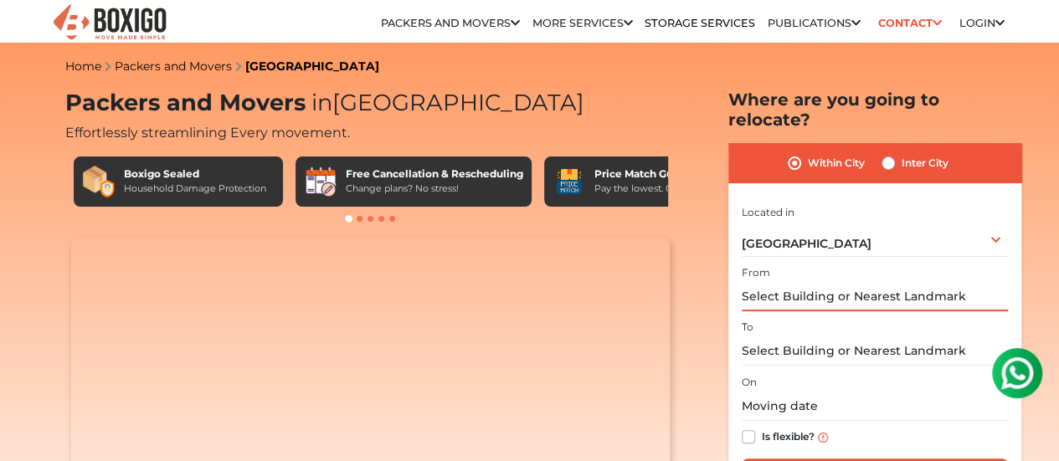
click at [847, 282] on input "text" at bounding box center [875, 296] width 266 height 29
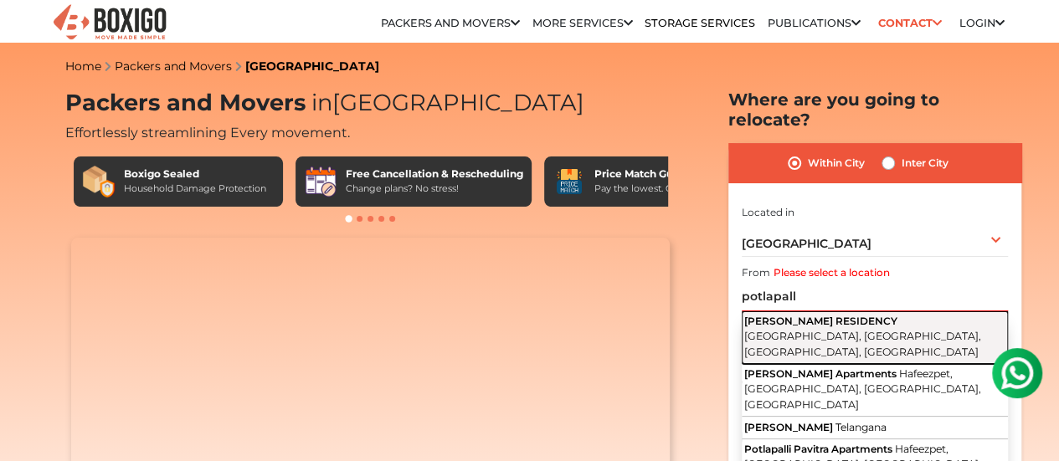
click at [847, 335] on button "POTLAPALLY RESIDENCY Friends Colony, Indira Nagar Colony, Miyapur, Telangana" at bounding box center [875, 338] width 266 height 53
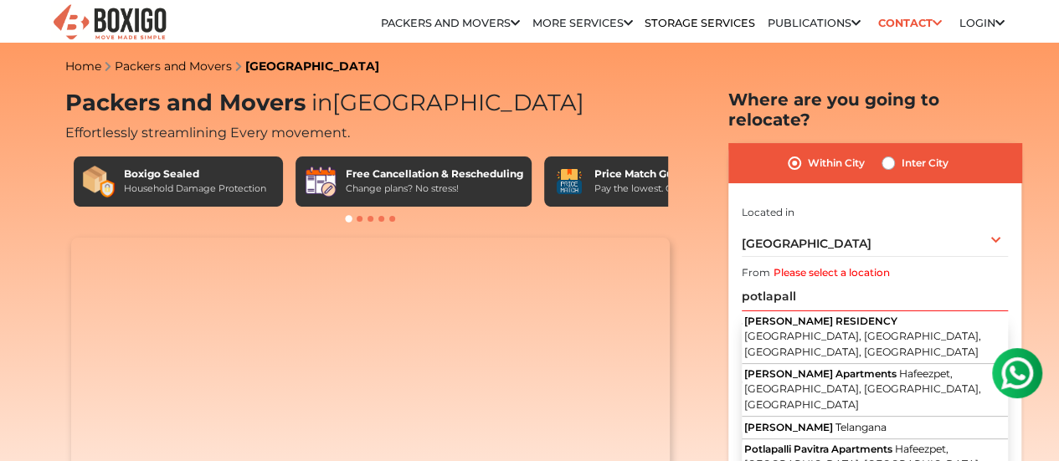
type input "POTLAPALLY RESIDENCY, Friends Colony, Indira Nagar Colony, Miyapur, Telangana"
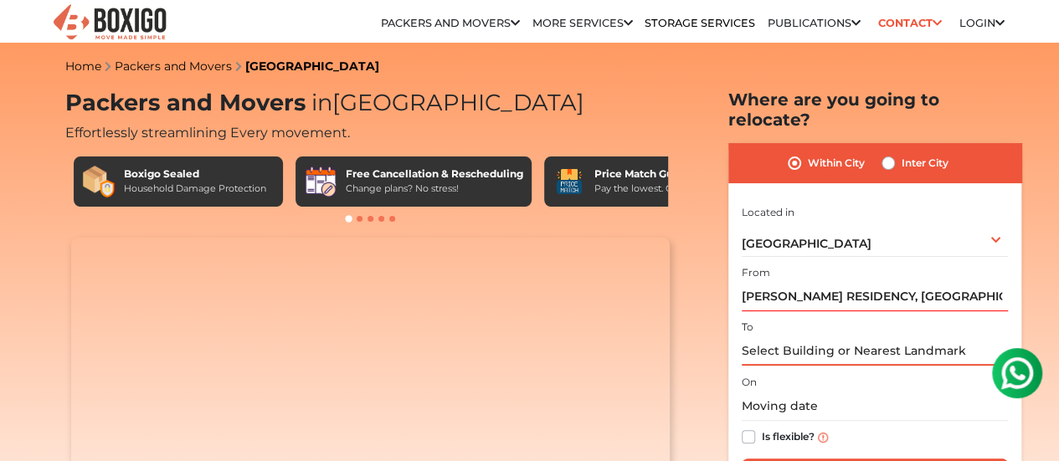
click at [831, 339] on input "text" at bounding box center [875, 351] width 266 height 29
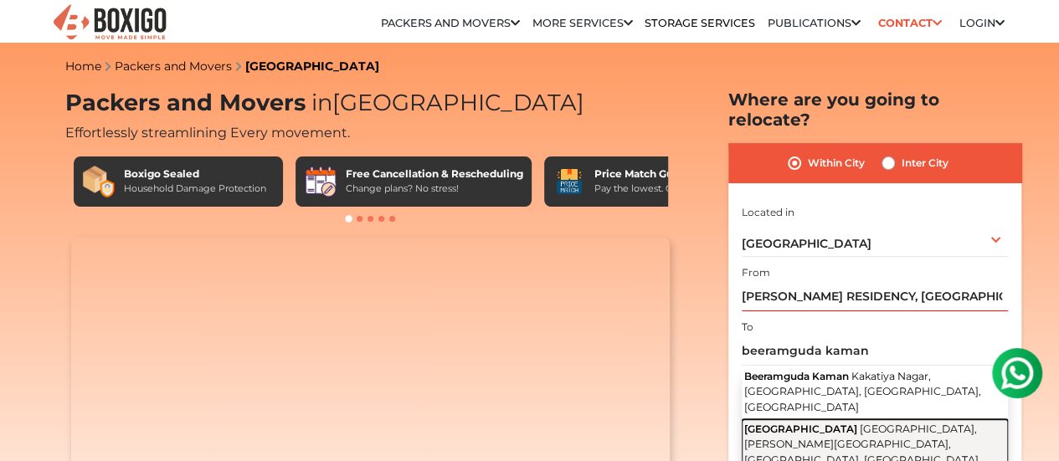
click at [840, 423] on span "Beeramguda Kaman Road" at bounding box center [800, 429] width 113 height 13
type input "Beeramguda Kaman Road, Shirdi Sai Colony, Raghavendra Colony, Ramachandrapuram,…"
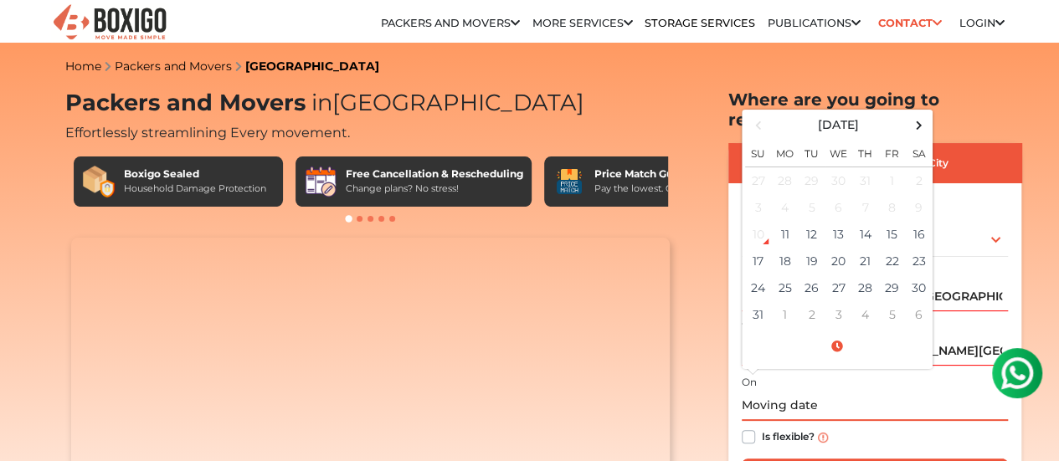
click at [796, 392] on input "text" at bounding box center [875, 406] width 266 height 29
click at [918, 221] on td "16" at bounding box center [919, 234] width 27 height 27
type input "08/16/2025 12:00 AM"
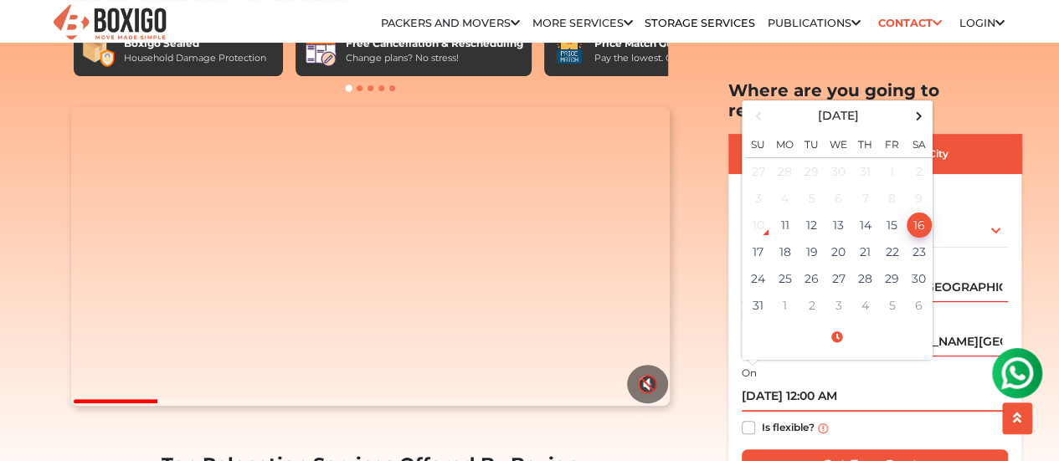
scroll to position [167, 0]
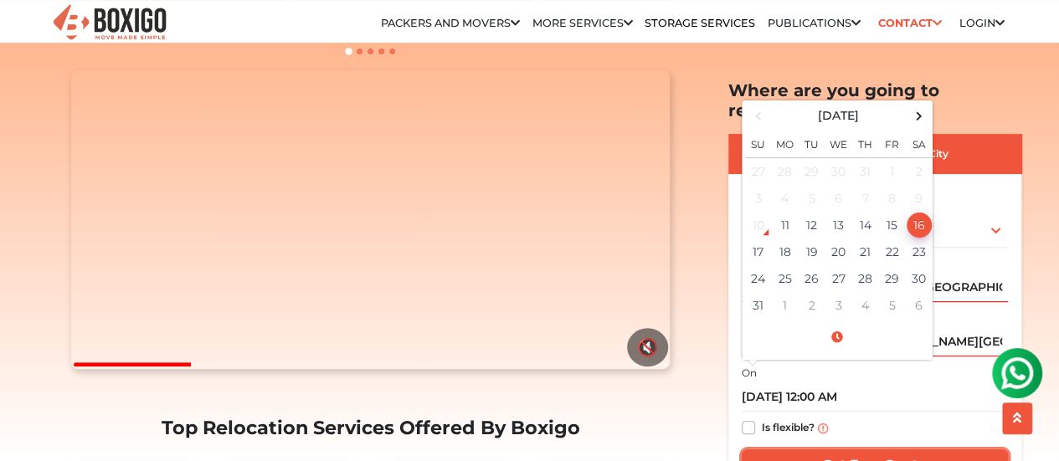
click at [862, 450] on input "Get Free Quote" at bounding box center [875, 466] width 266 height 32
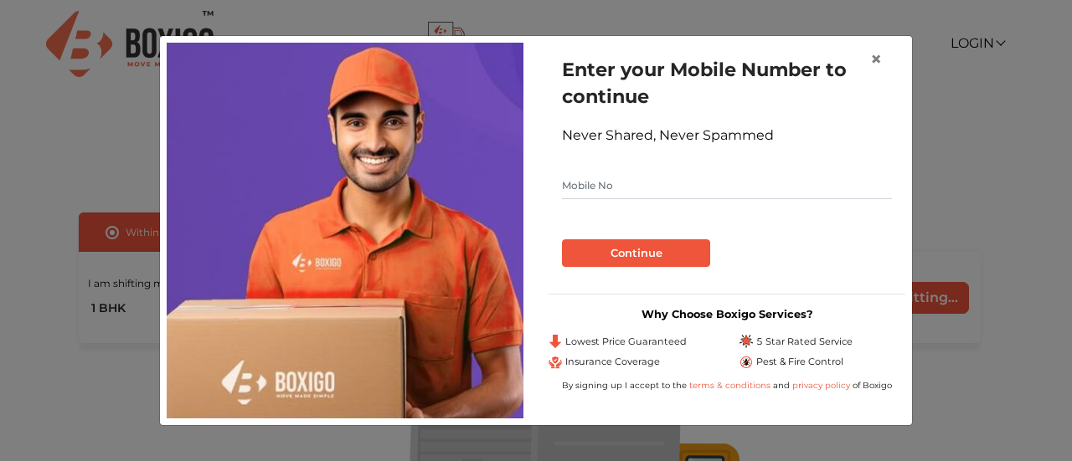
click at [727, 192] on input "text" at bounding box center [727, 185] width 330 height 27
type input "9885001360"
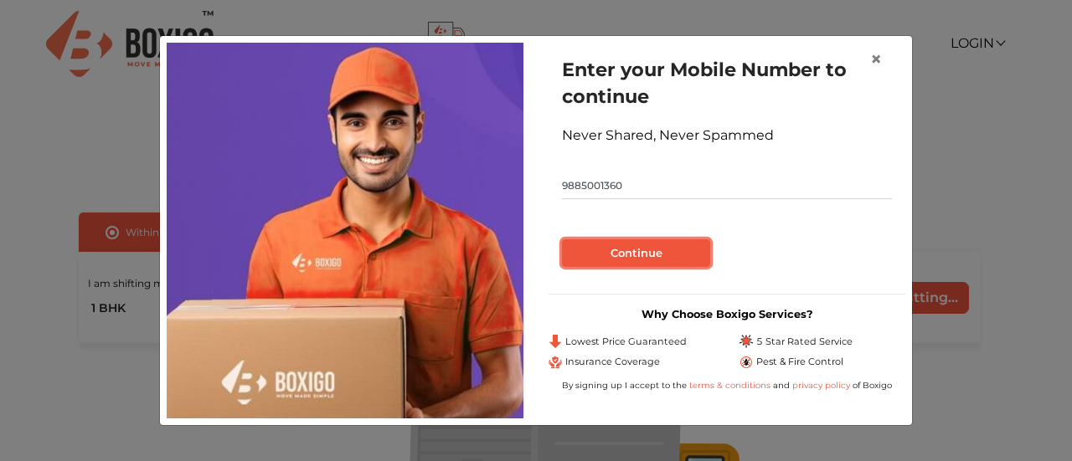
click at [673, 249] on button "Continue" at bounding box center [636, 253] width 148 height 28
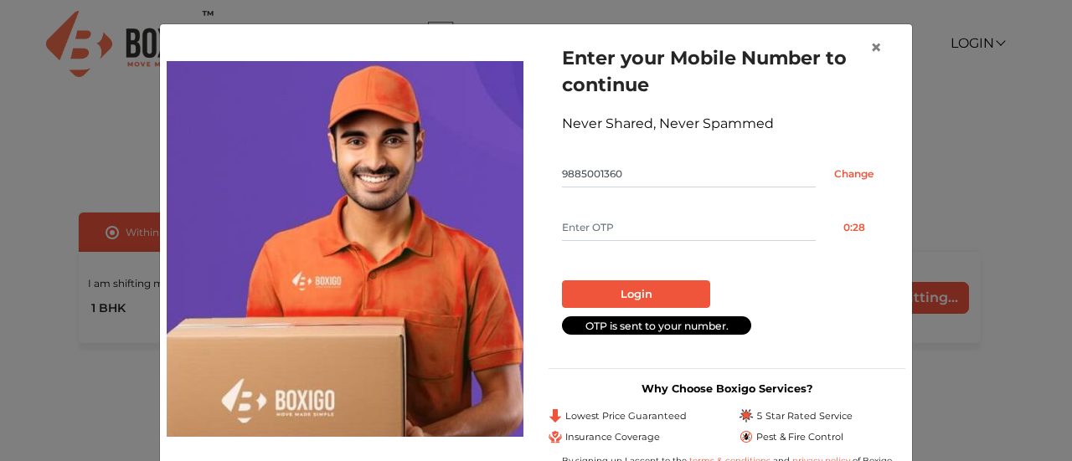
click at [672, 232] on input "text" at bounding box center [689, 227] width 254 height 27
type input "9802"
click at [632, 286] on button "Login" at bounding box center [636, 295] width 148 height 28
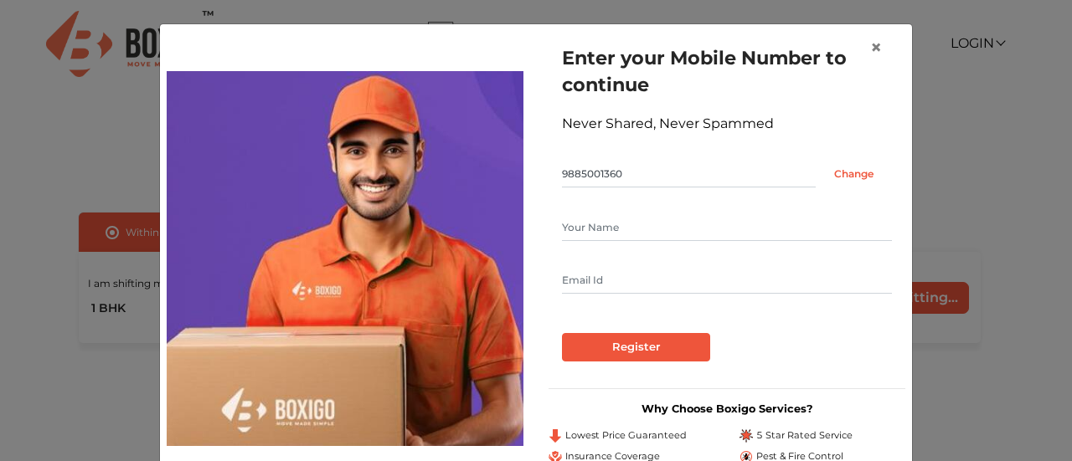
click at [627, 228] on input "text" at bounding box center [727, 227] width 330 height 27
type input "[PERSON_NAME]"
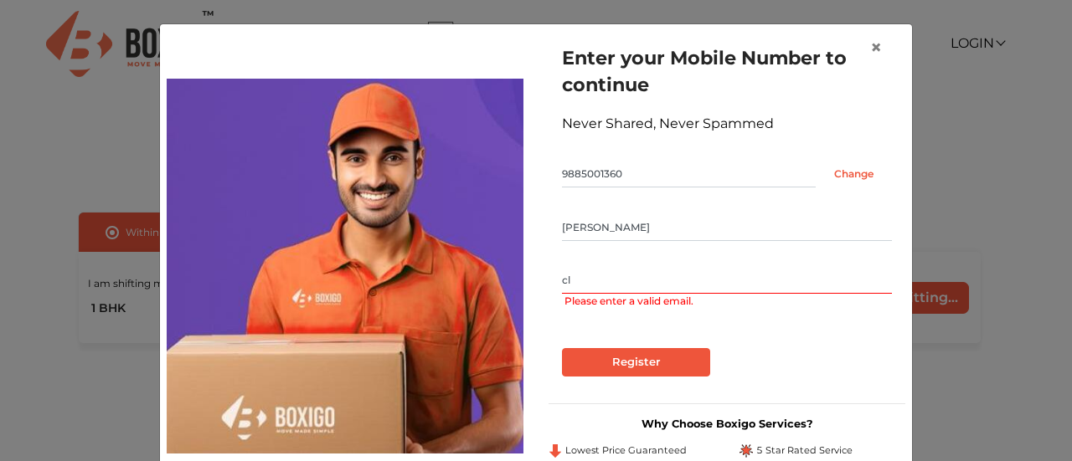
type input "c"
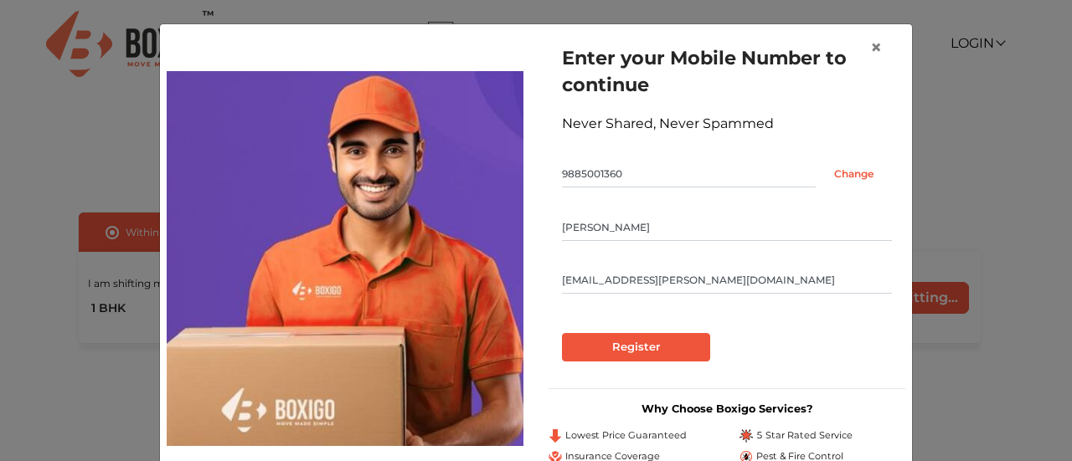
type input "[EMAIL_ADDRESS][PERSON_NAME][DOMAIN_NAME]"
click at [620, 351] on input "Register" at bounding box center [636, 347] width 148 height 28
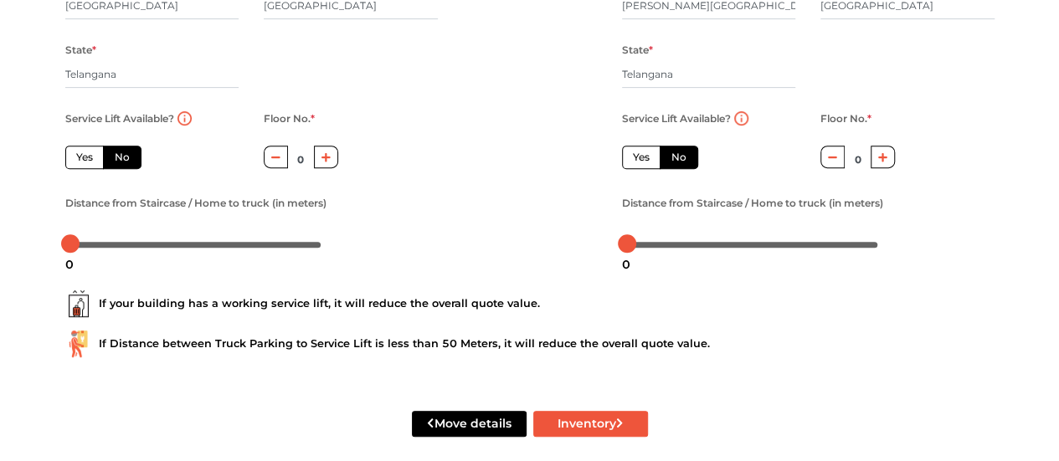
scroll to position [330, 0]
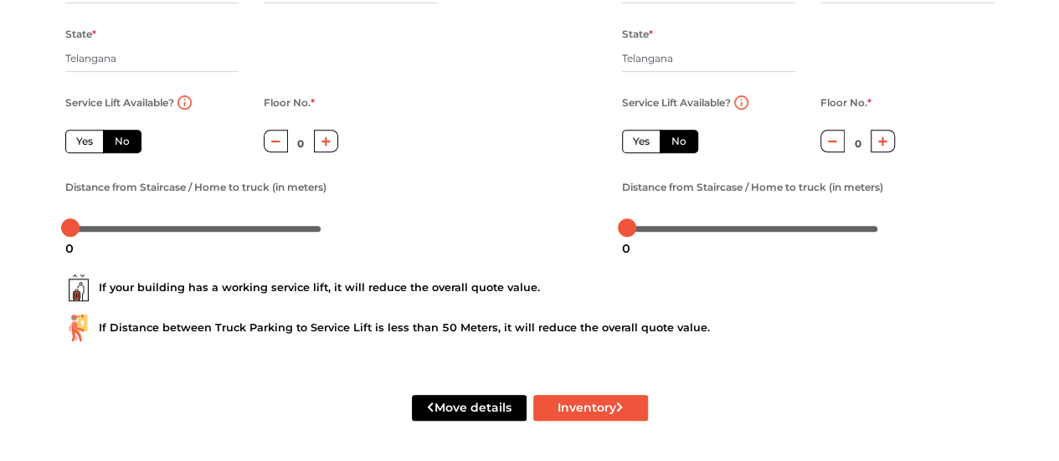
click at [326, 141] on icon "button" at bounding box center [326, 140] width 9 height 9
click at [326, 140] on icon "button" at bounding box center [326, 140] width 9 height 9
type input "2"
click at [883, 142] on icon "button" at bounding box center [882, 140] width 9 height 9
type input "1"
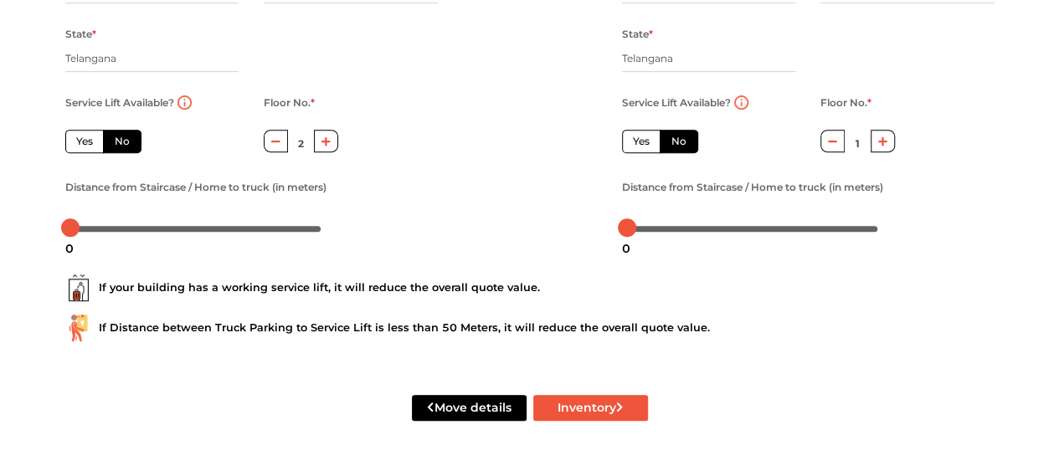
click at [90, 137] on label "Yes" at bounding box center [84, 141] width 39 height 23
click at [87, 137] on input "Yes" at bounding box center [81, 139] width 11 height 11
radio input "true"
type input "0"
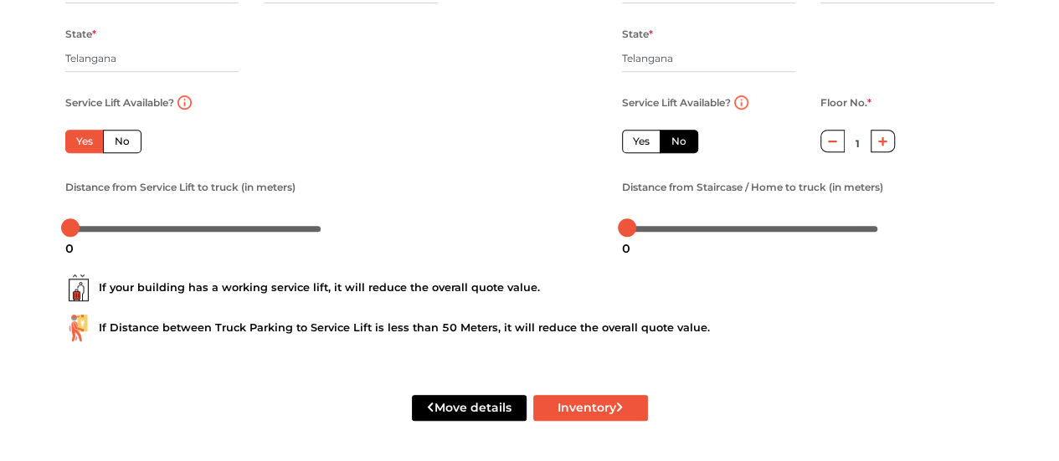
click at [116, 138] on label "No" at bounding box center [122, 141] width 39 height 23
click at [116, 138] on input "No" at bounding box center [120, 139] width 11 height 11
radio input "true"
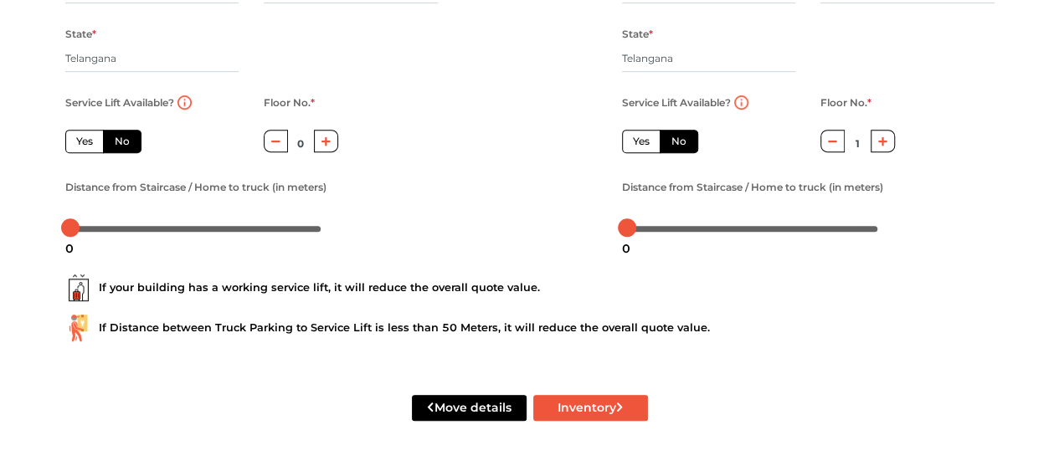
click at [322, 145] on icon "button" at bounding box center [326, 141] width 9 height 10
type input "2"
click at [125, 230] on div at bounding box center [195, 228] width 251 height 10
click at [127, 229] on div at bounding box center [127, 228] width 18 height 18
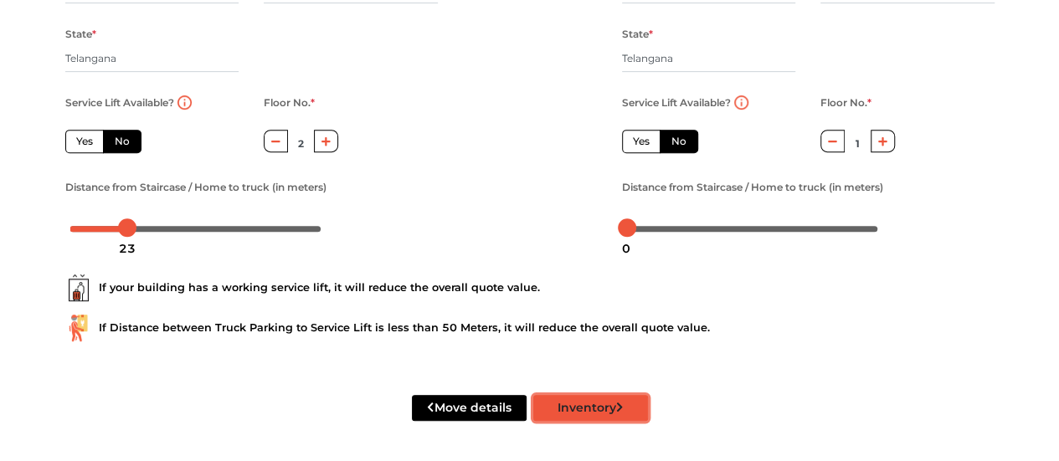
click at [597, 409] on button "Inventory" at bounding box center [590, 408] width 115 height 26
radio input "true"
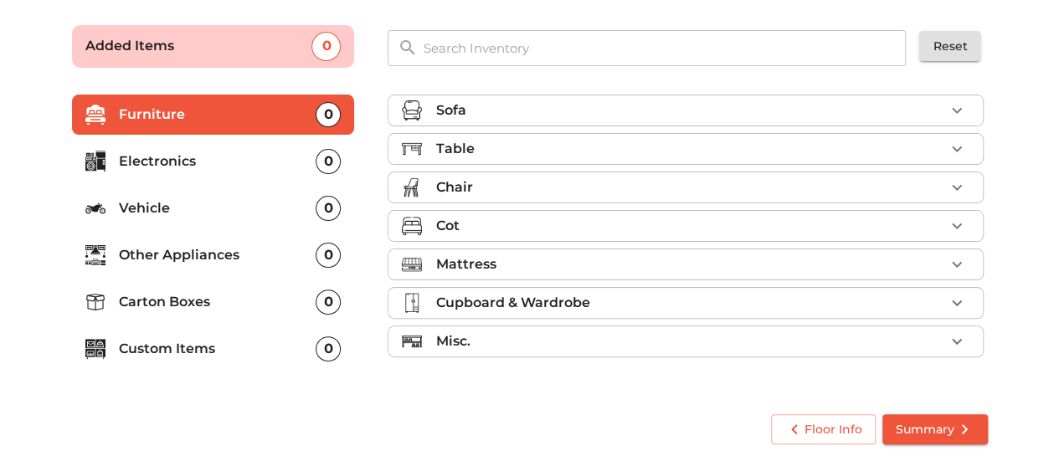
scroll to position [109, 0]
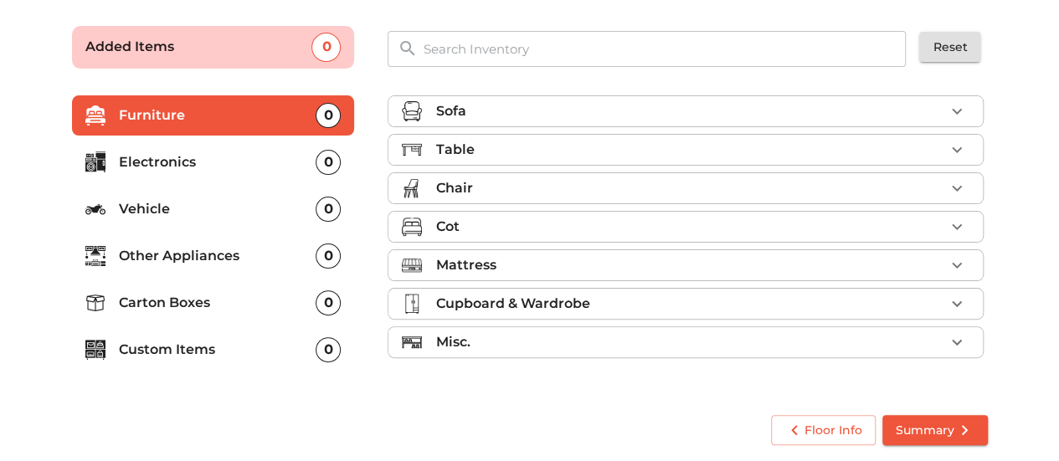
click at [722, 118] on div "Sofa" at bounding box center [689, 111] width 509 height 20
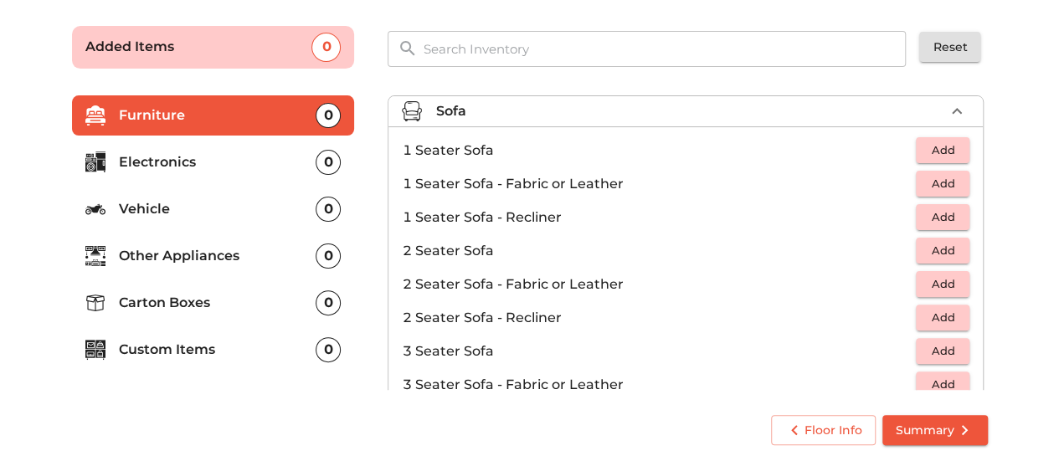
click at [711, 150] on p "1 Seater Sofa" at bounding box center [659, 151] width 514 height 20
click at [924, 180] on span "Add" at bounding box center [942, 183] width 37 height 19
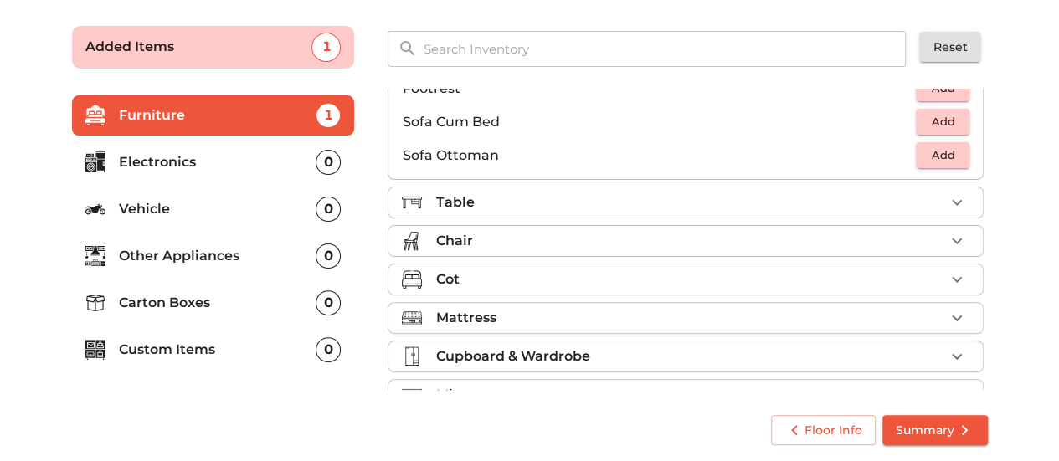
scroll to position [494, 0]
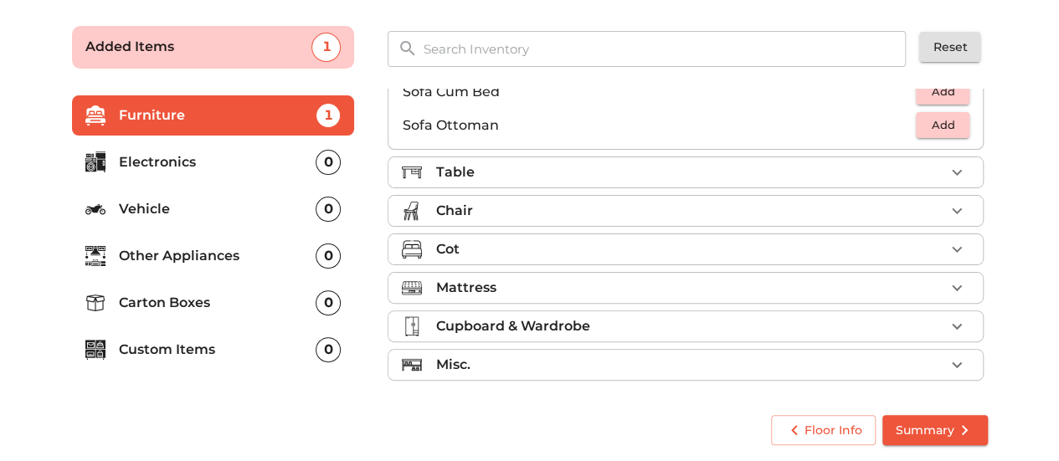
click at [829, 168] on div "Table" at bounding box center [689, 172] width 509 height 20
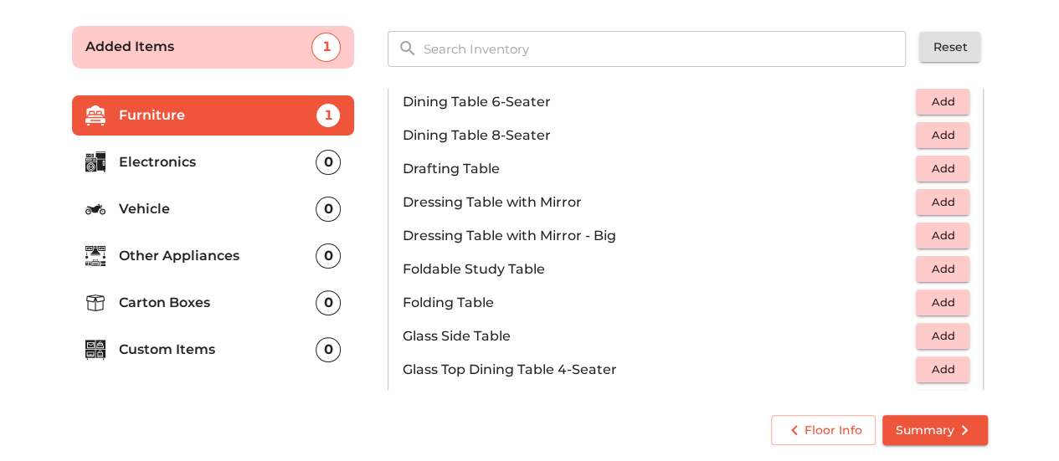
scroll to position [137, 0]
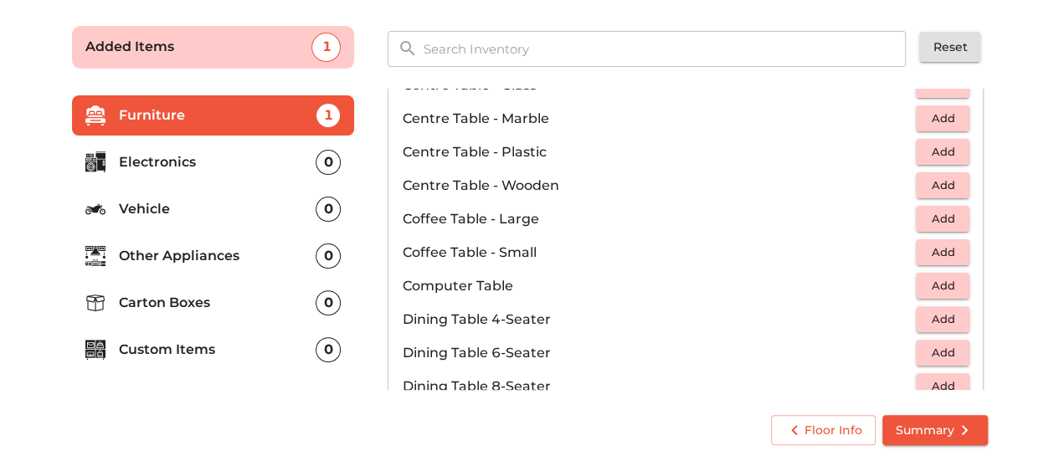
click at [936, 321] on span "Add" at bounding box center [942, 319] width 37 height 19
click at [944, 183] on span "Add" at bounding box center [942, 185] width 37 height 19
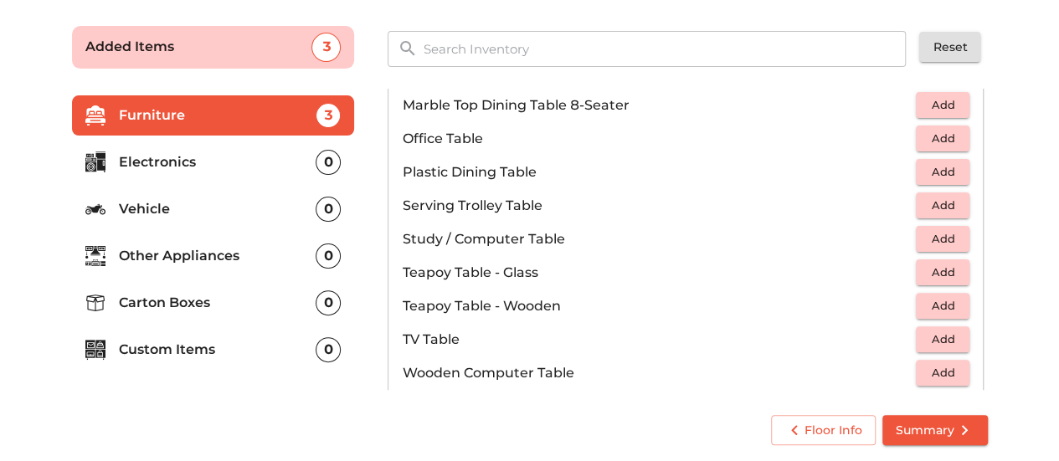
scroll to position [837, 0]
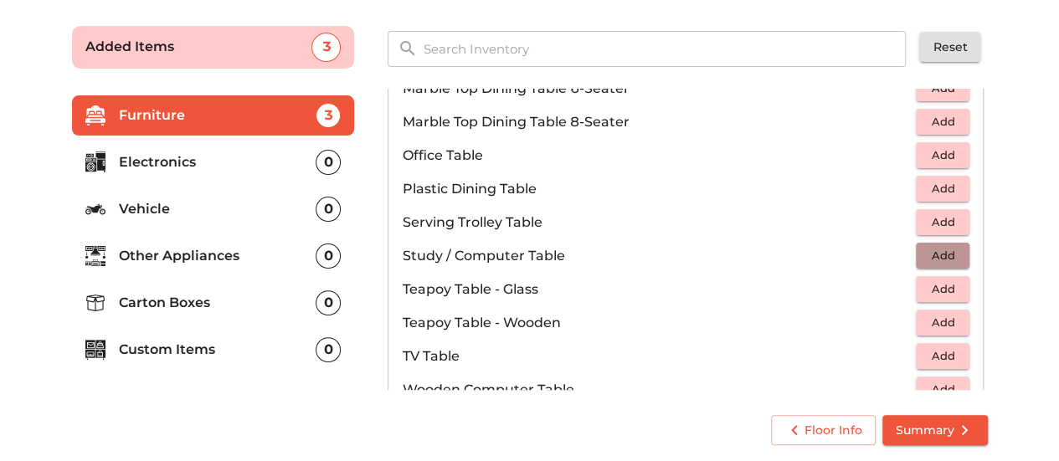
click at [929, 251] on span "Add" at bounding box center [942, 255] width 37 height 19
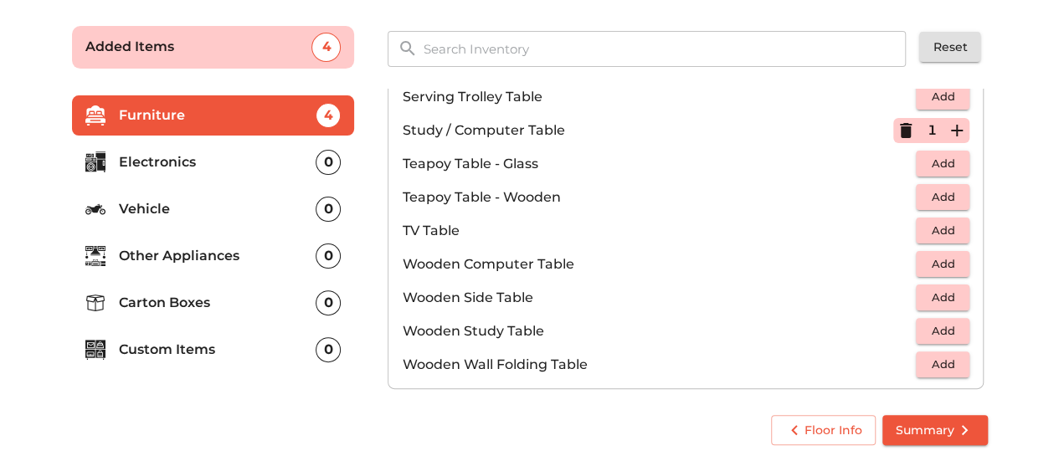
scroll to position [966, 0]
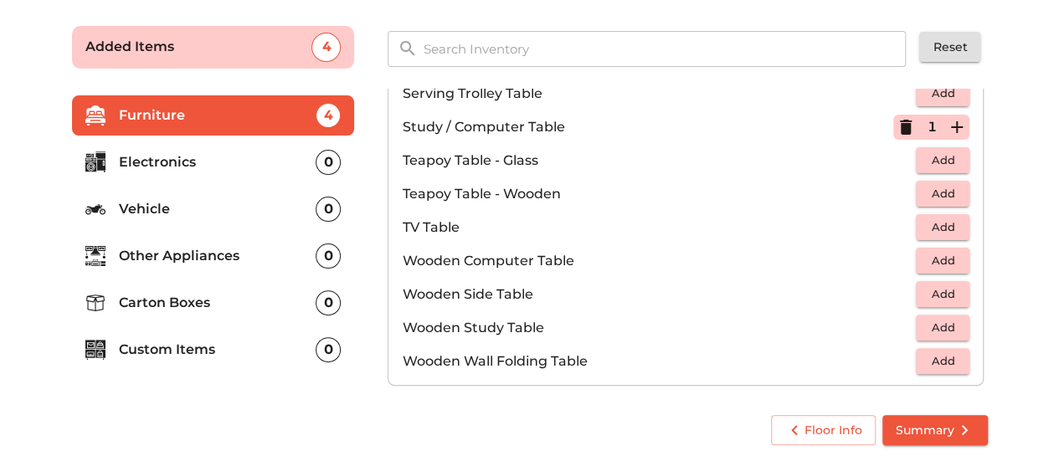
click at [933, 253] on span "Add" at bounding box center [942, 260] width 37 height 19
click at [898, 117] on icon "button" at bounding box center [906, 127] width 20 height 20
click at [924, 323] on span "Add" at bounding box center [942, 327] width 37 height 19
click at [900, 257] on icon "button" at bounding box center [906, 261] width 12 height 15
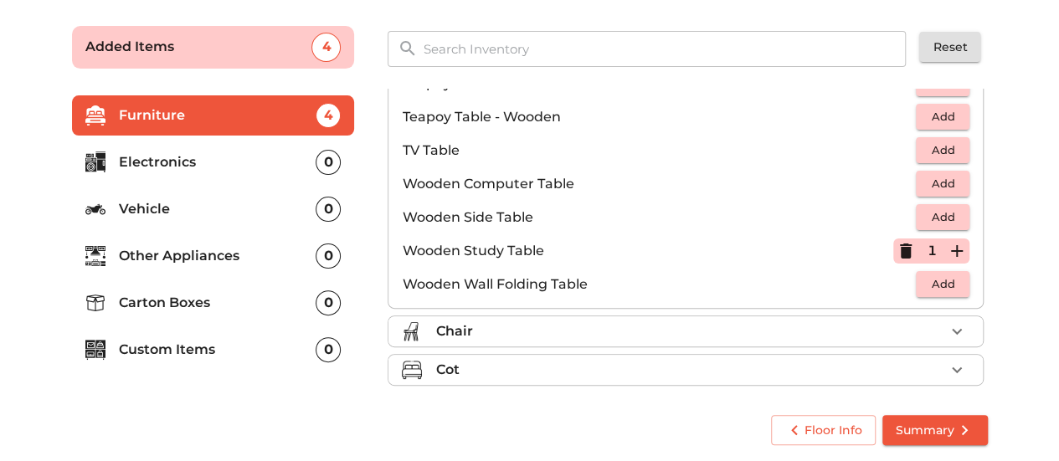
scroll to position [1114, 0]
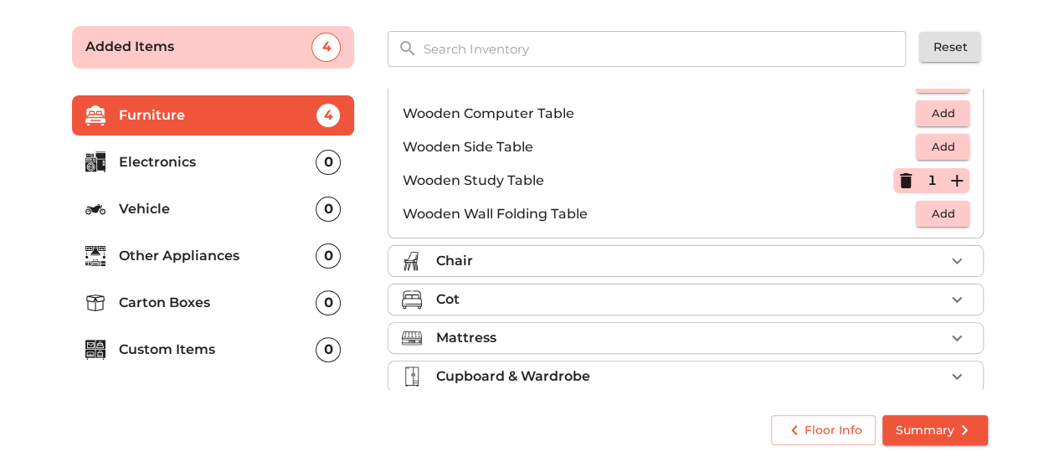
click at [952, 259] on icon "button" at bounding box center [957, 261] width 10 height 6
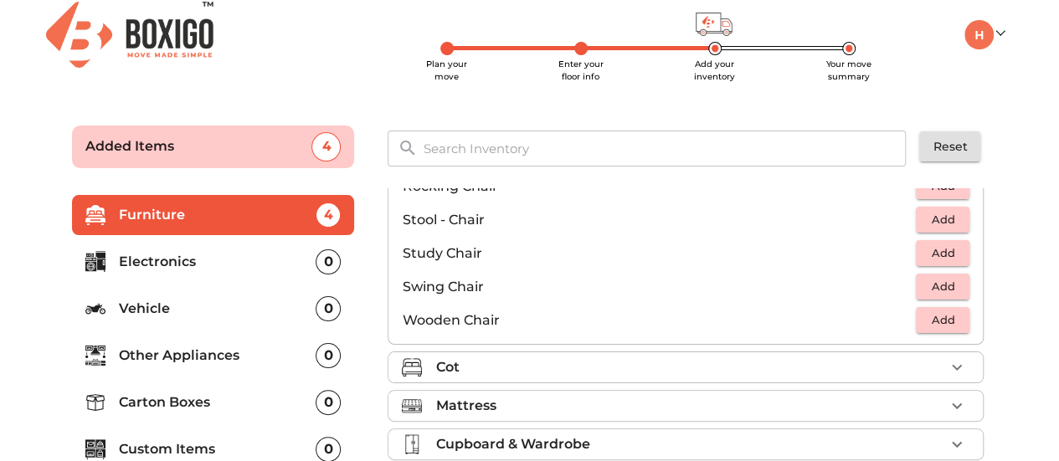
scroll to position [0, 0]
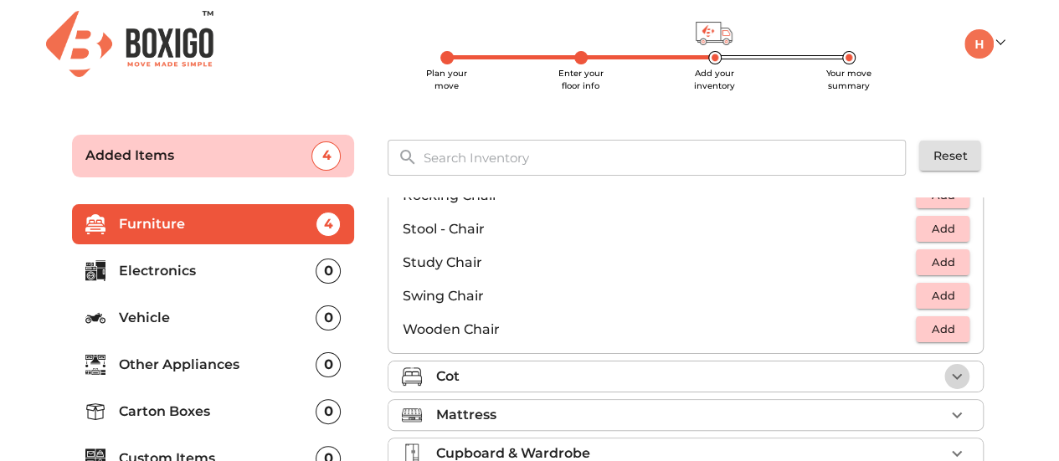
click at [947, 376] on icon "button" at bounding box center [957, 377] width 20 height 20
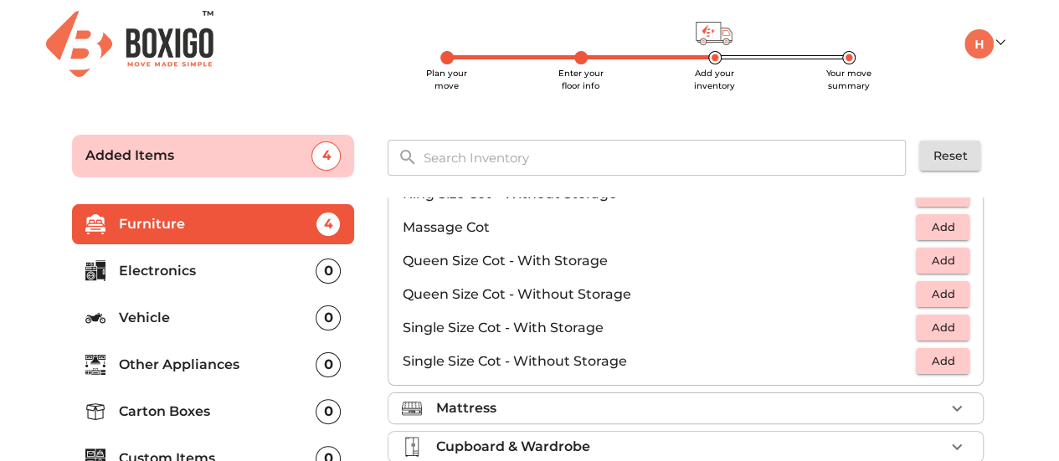
scroll to position [516, 0]
click at [924, 295] on span "Add" at bounding box center [942, 294] width 37 height 19
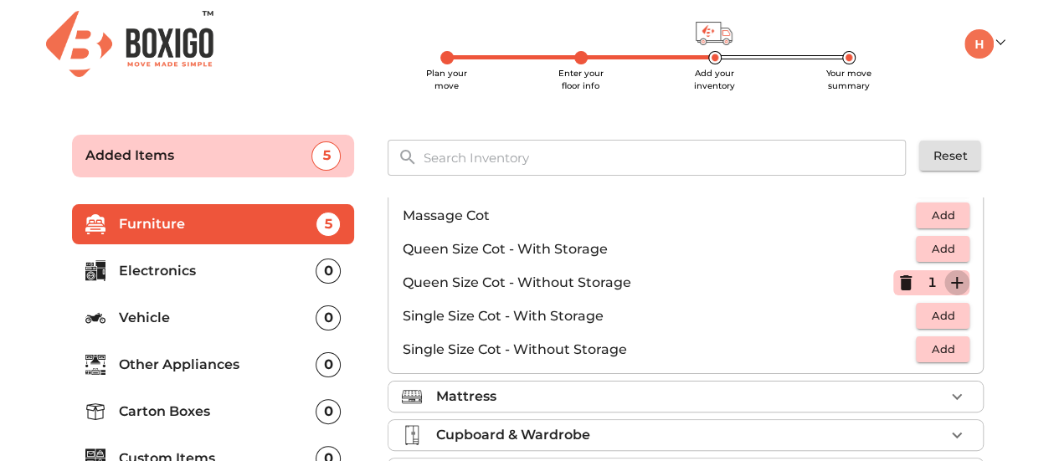
click at [951, 277] on icon "button" at bounding box center [957, 283] width 12 height 12
click at [945, 344] on span "Add" at bounding box center [942, 349] width 37 height 19
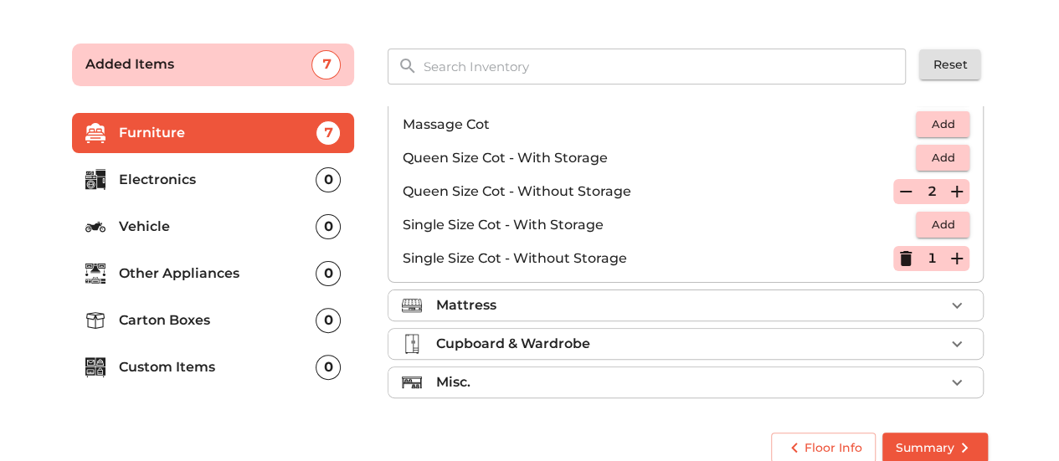
scroll to position [100, 0]
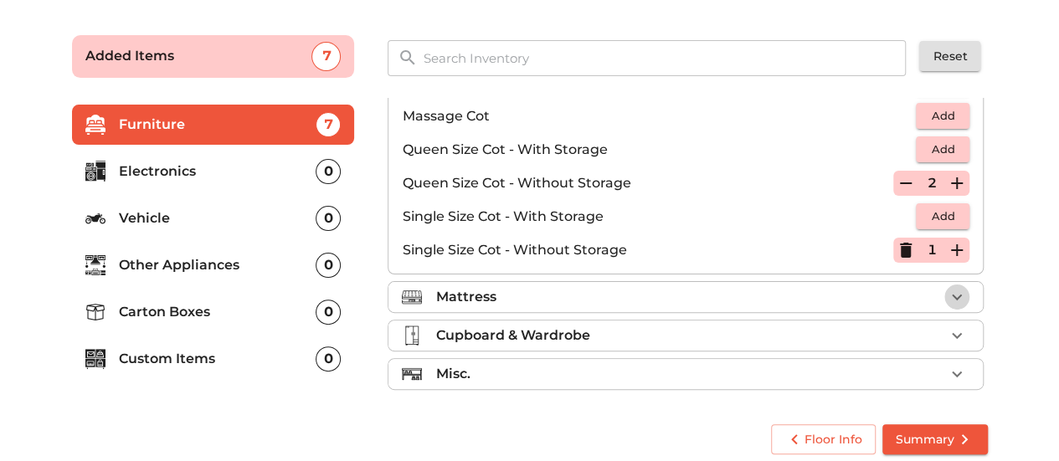
click at [952, 294] on icon "button" at bounding box center [957, 297] width 10 height 6
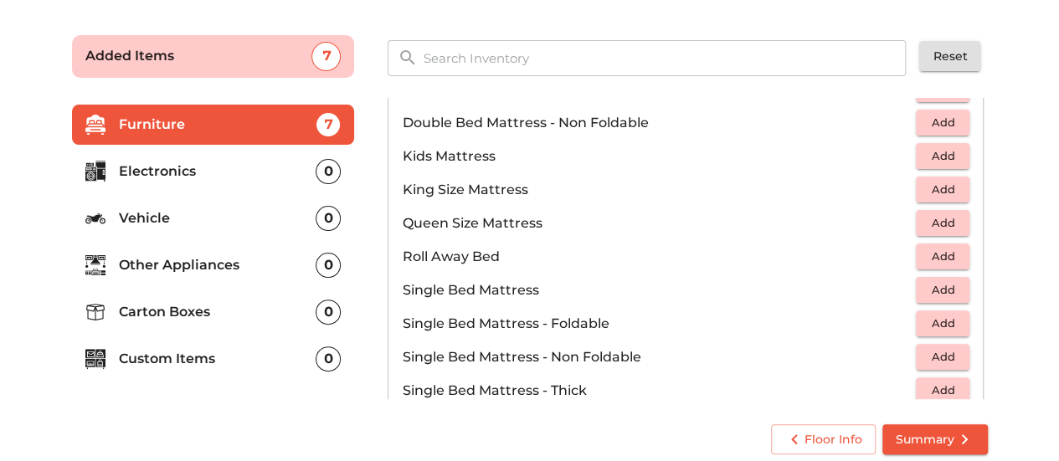
scroll to position [188, 0]
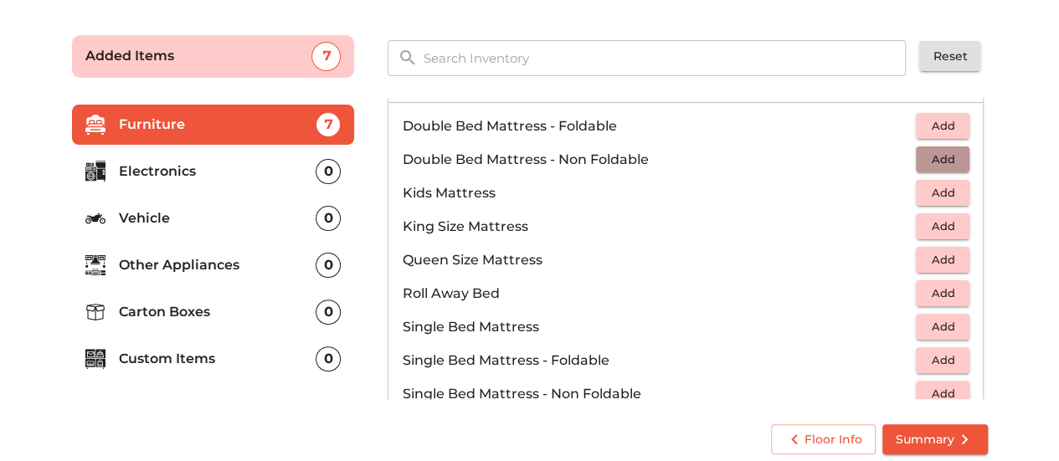
click at [933, 157] on span "Add" at bounding box center [942, 159] width 37 height 19
click at [938, 125] on span "Add" at bounding box center [942, 125] width 37 height 19
click at [933, 321] on span "Add" at bounding box center [942, 326] width 37 height 19
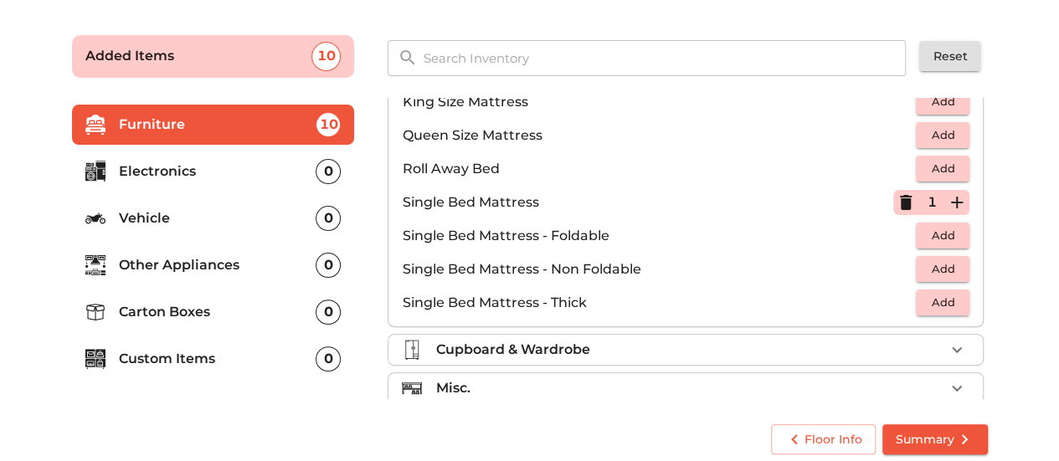
scroll to position [327, 0]
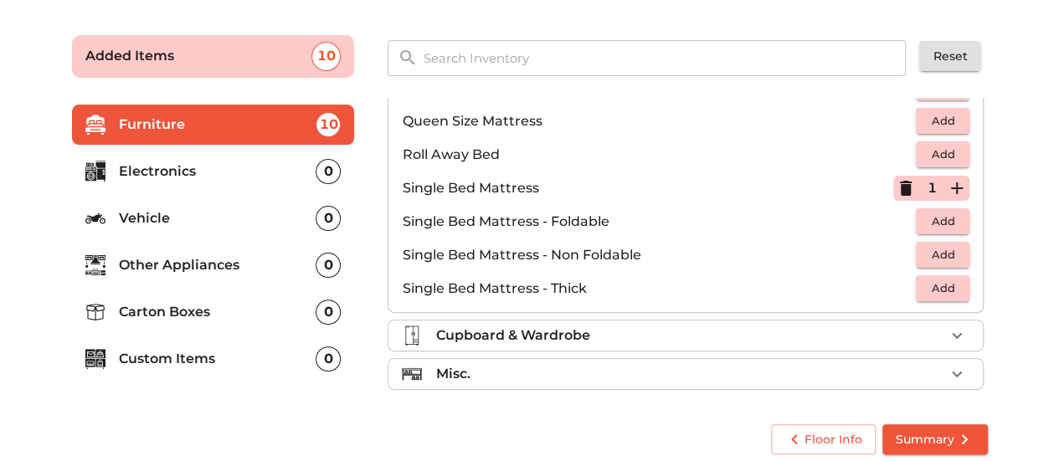
click at [931, 329] on div "Cupboard & Wardrobe" at bounding box center [689, 336] width 509 height 20
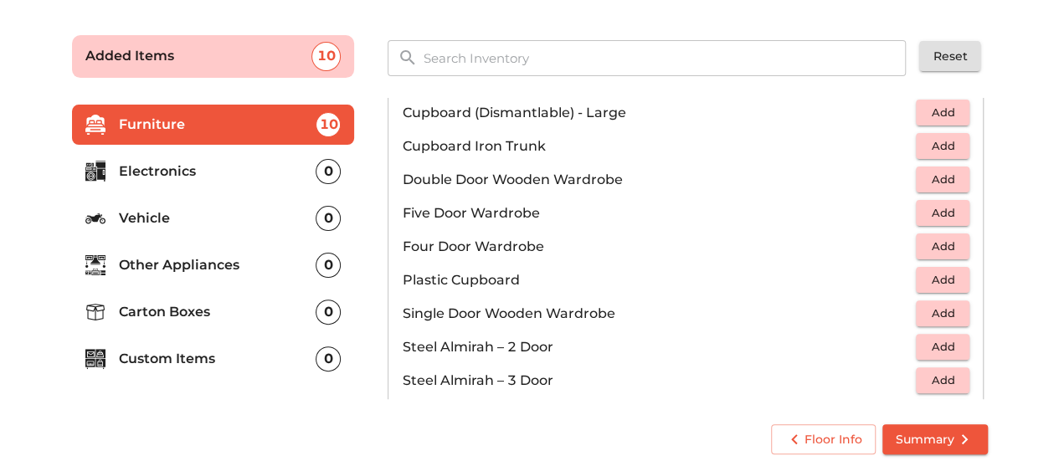
scroll to position [321, 0]
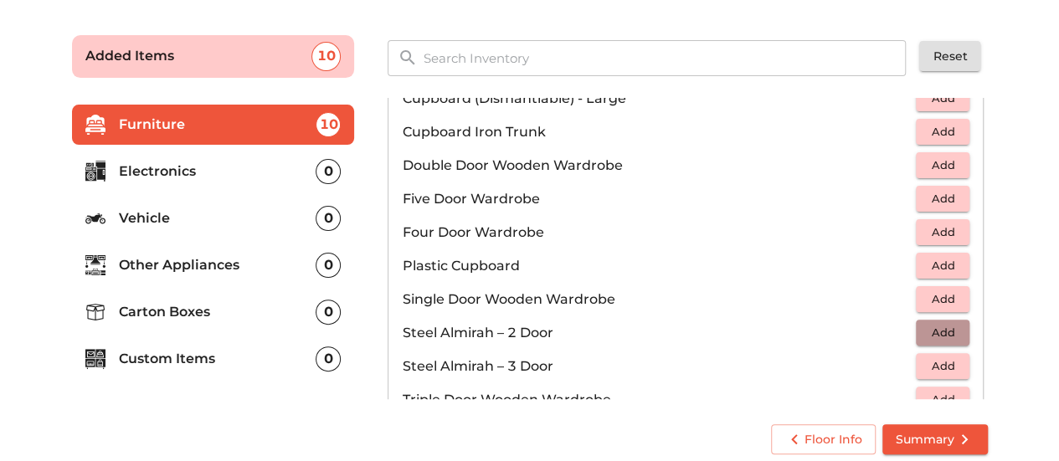
click at [952, 323] on span "Add" at bounding box center [942, 332] width 37 height 19
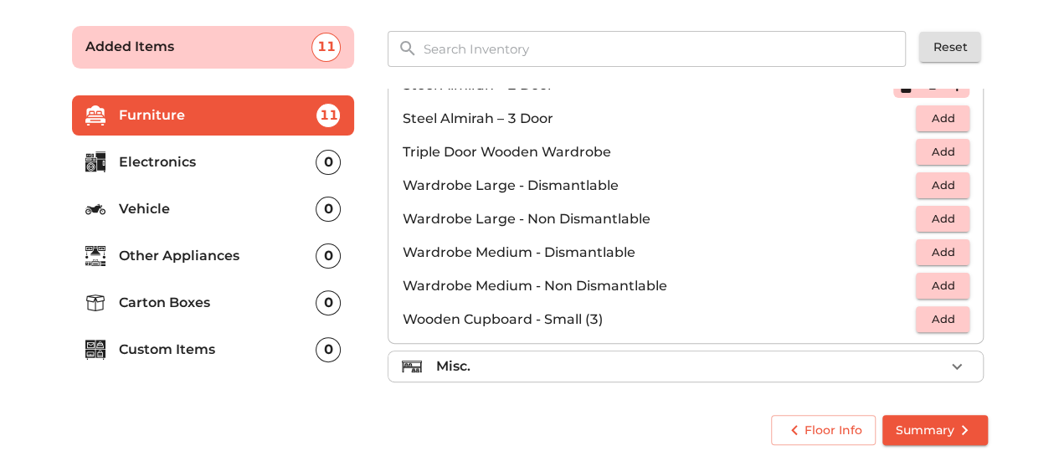
scroll to position [561, 0]
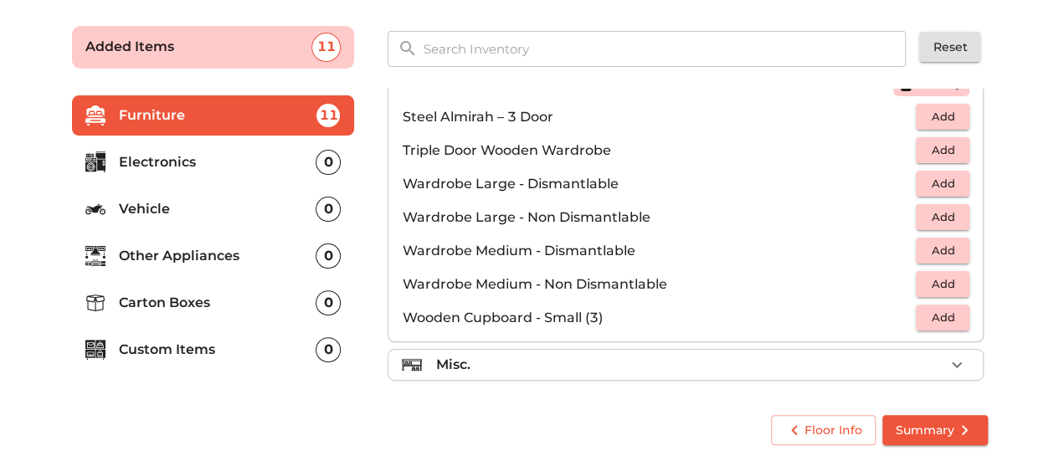
click at [931, 357] on div "Misc." at bounding box center [689, 365] width 509 height 20
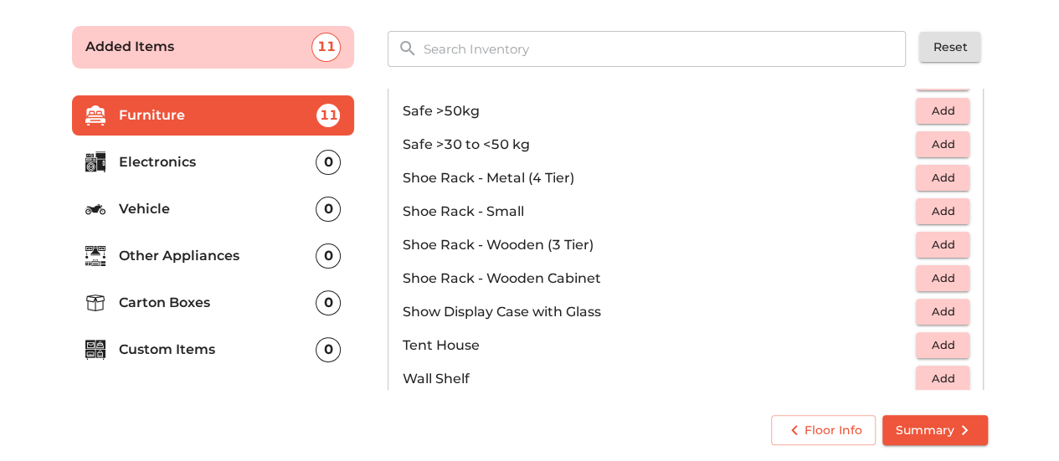
scroll to position [896, 0]
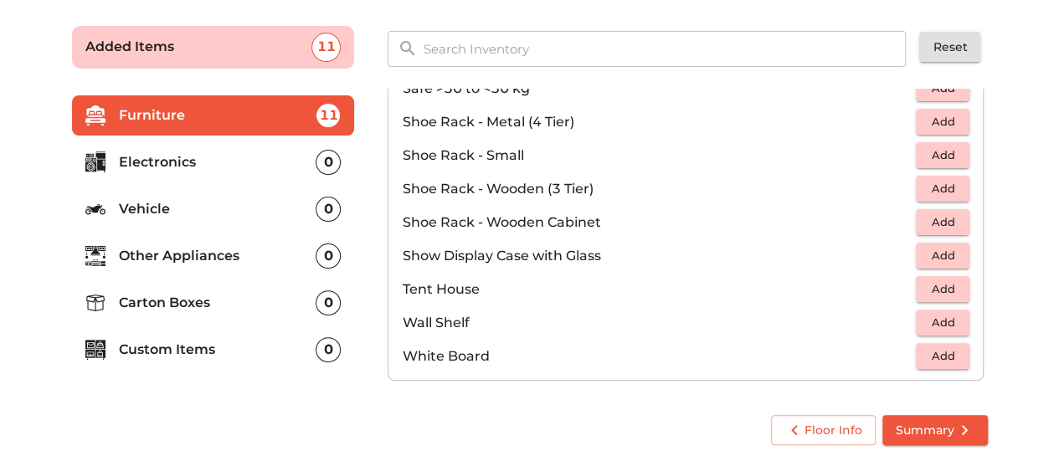
click at [212, 157] on p "Electronics" at bounding box center [218, 162] width 198 height 20
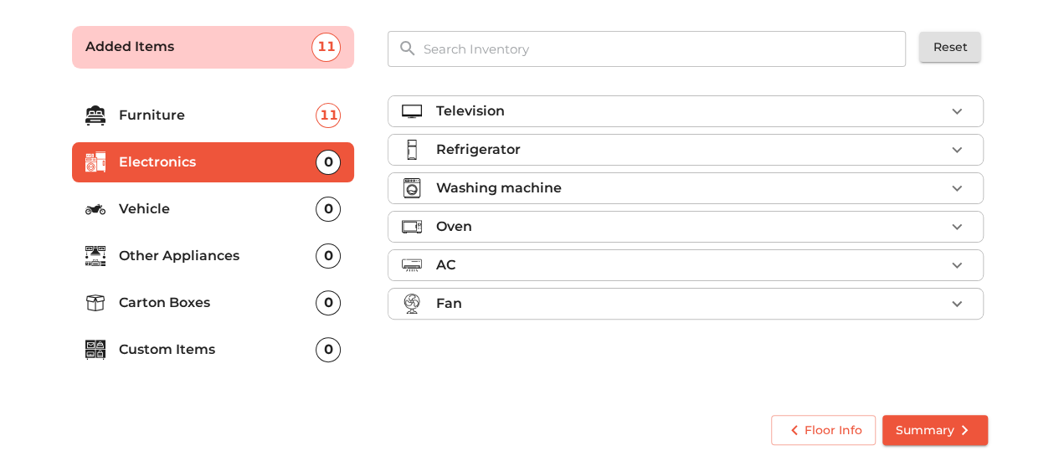
click at [965, 106] on icon "button" at bounding box center [957, 111] width 20 height 20
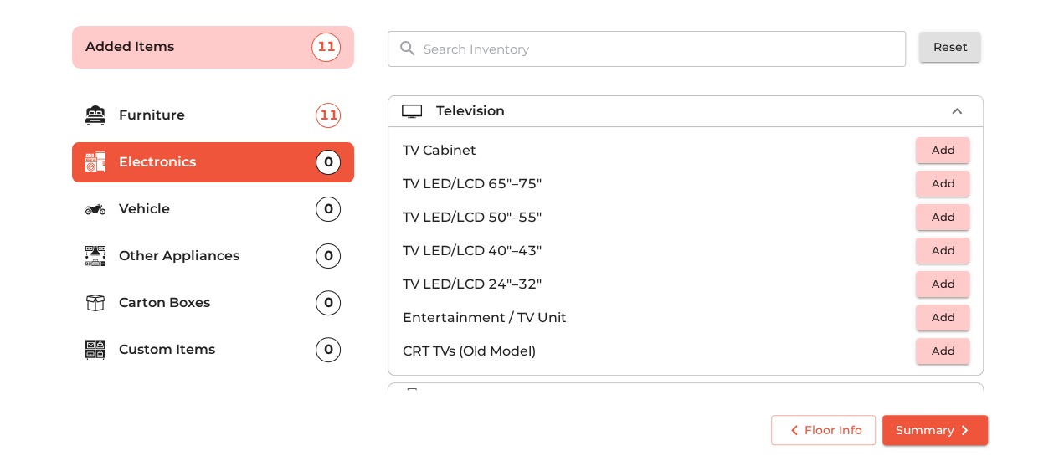
click at [944, 247] on span "Add" at bounding box center [942, 250] width 37 height 19
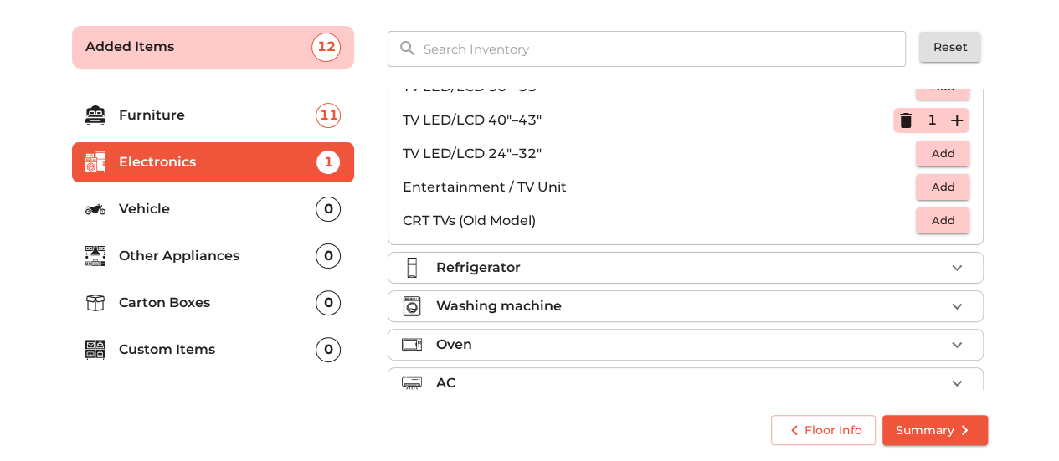
scroll to position [142, 0]
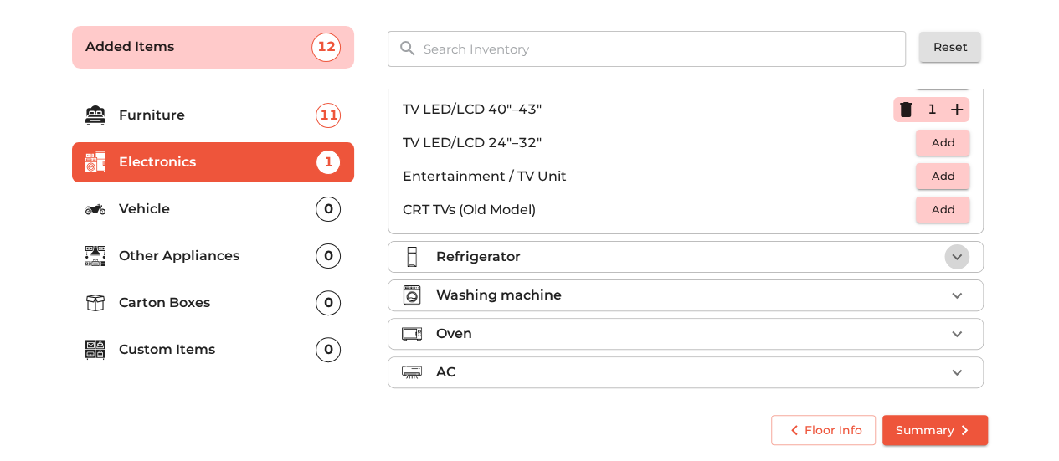
click at [947, 250] on icon "button" at bounding box center [957, 257] width 20 height 20
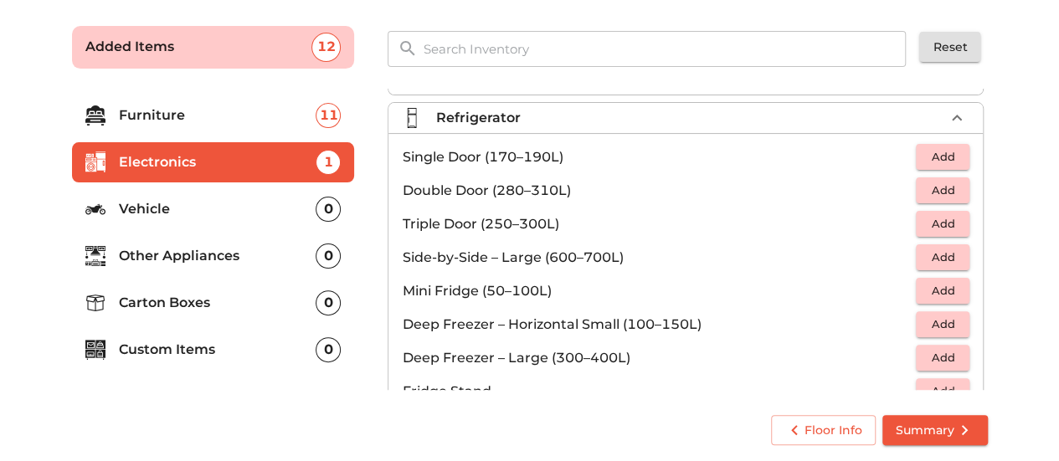
scroll to position [18, 0]
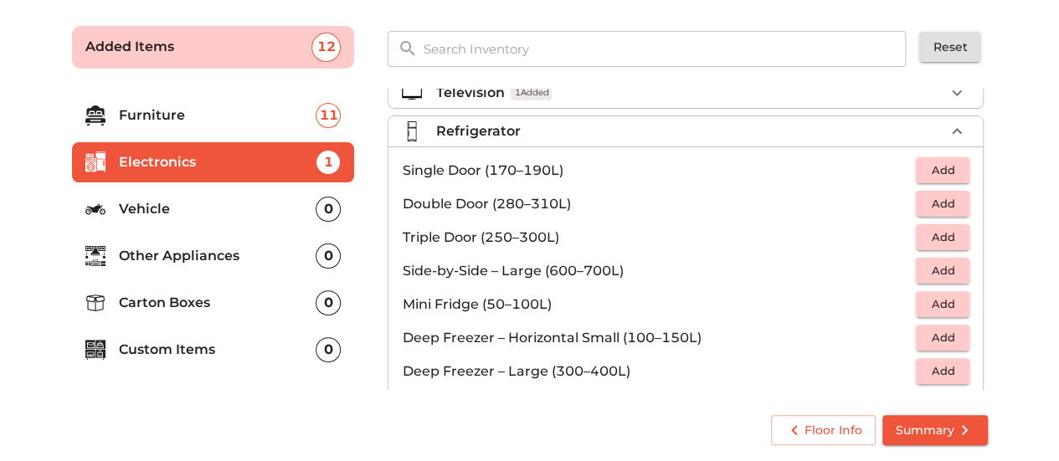
click at [938, 166] on span "Add" at bounding box center [942, 170] width 37 height 19
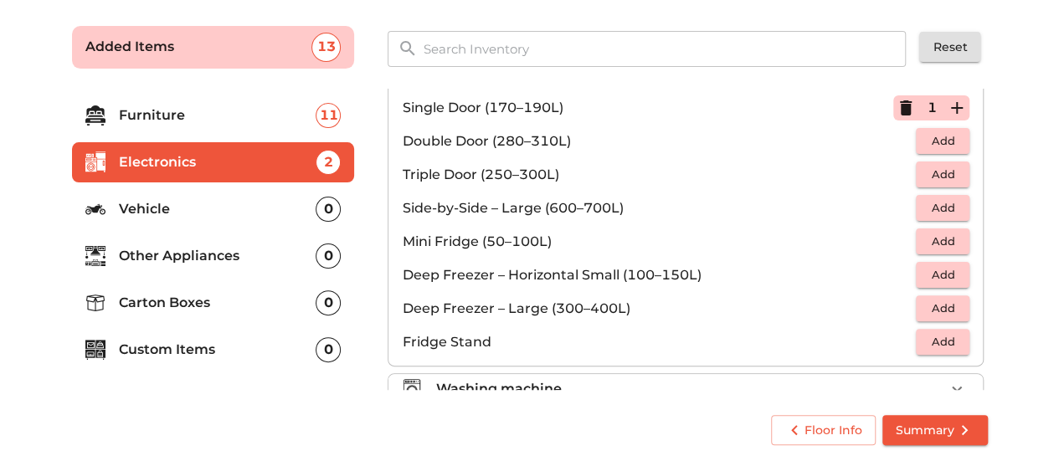
scroll to position [102, 0]
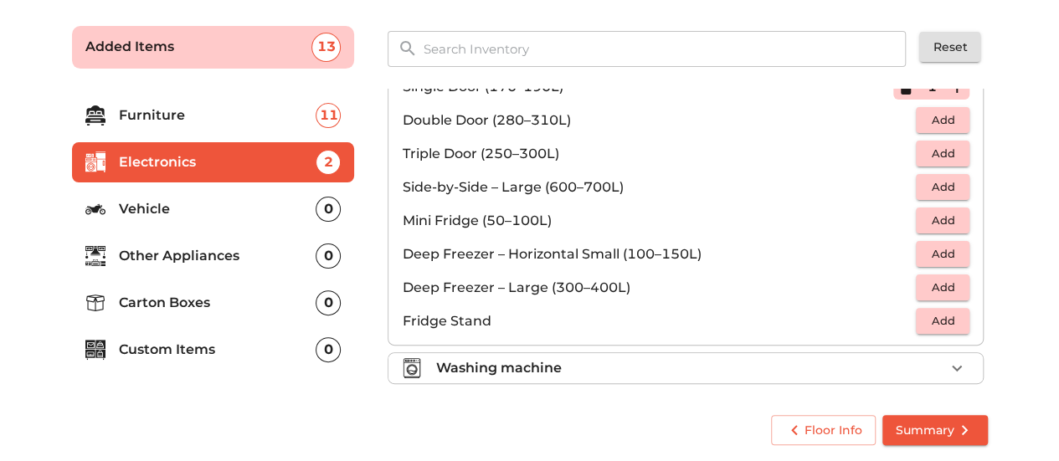
click at [954, 359] on icon "button" at bounding box center [957, 368] width 20 height 20
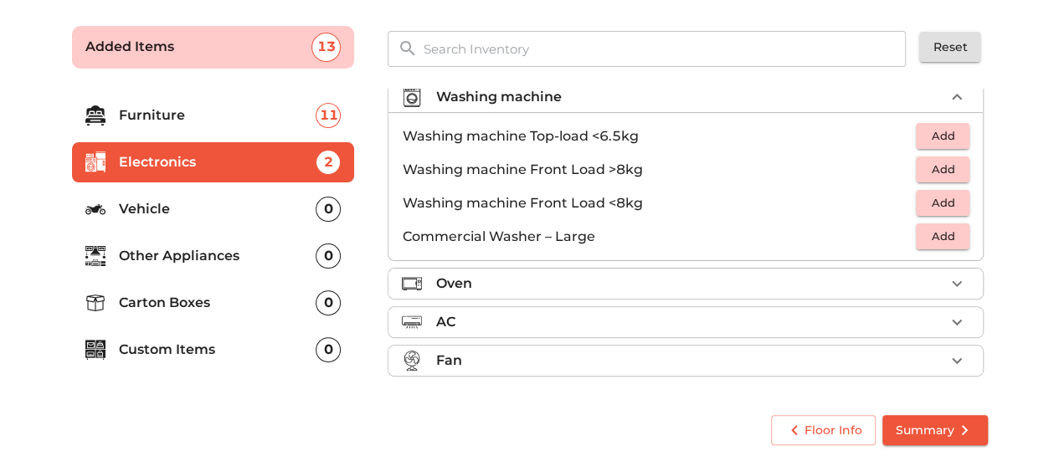
scroll to position [87, 0]
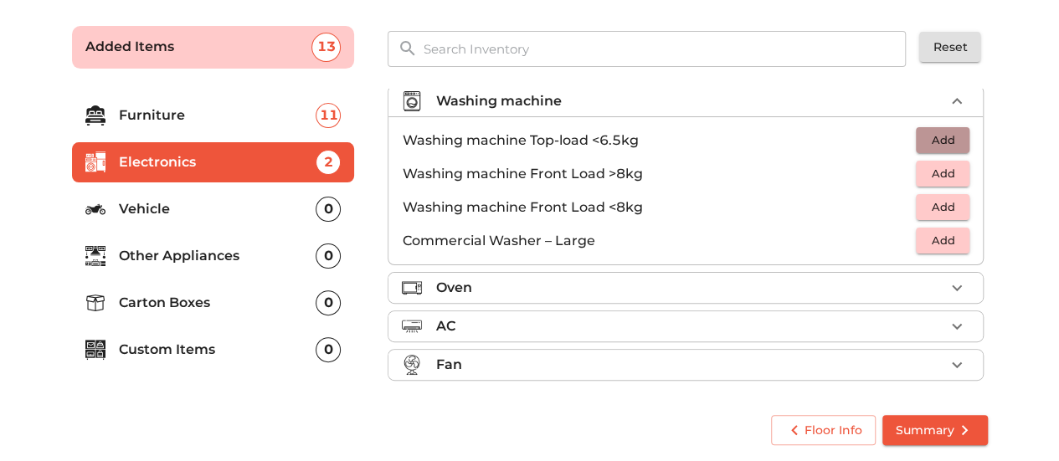
click at [941, 138] on span "Add" at bounding box center [942, 140] width 37 height 19
click at [951, 317] on icon "button" at bounding box center [957, 327] width 20 height 20
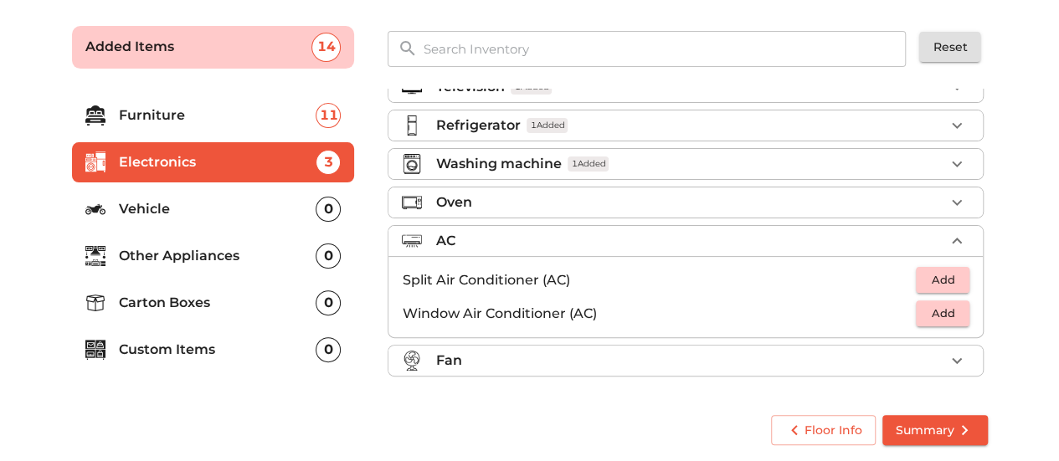
scroll to position [20, 0]
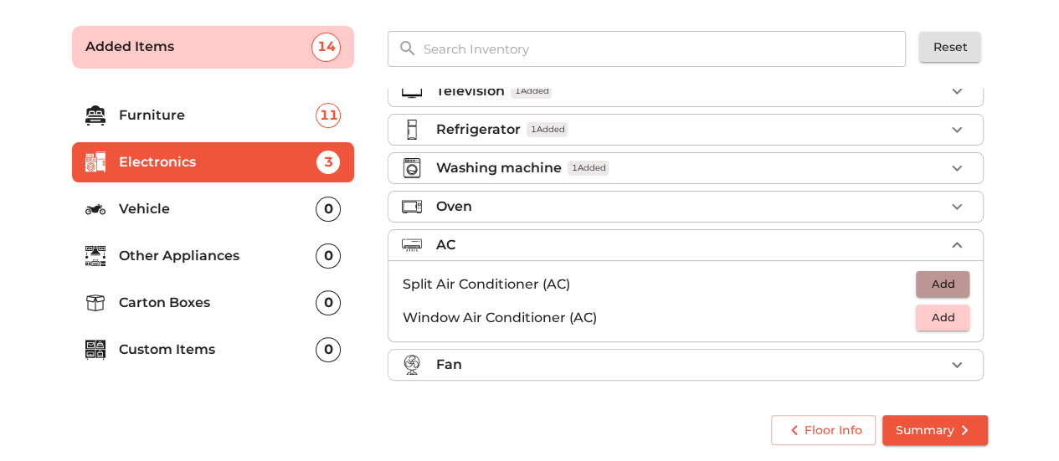
click at [946, 286] on span "Add" at bounding box center [942, 284] width 37 height 19
click at [951, 281] on icon "button" at bounding box center [957, 285] width 12 height 12
click at [223, 250] on p "Other Appliances" at bounding box center [218, 256] width 198 height 20
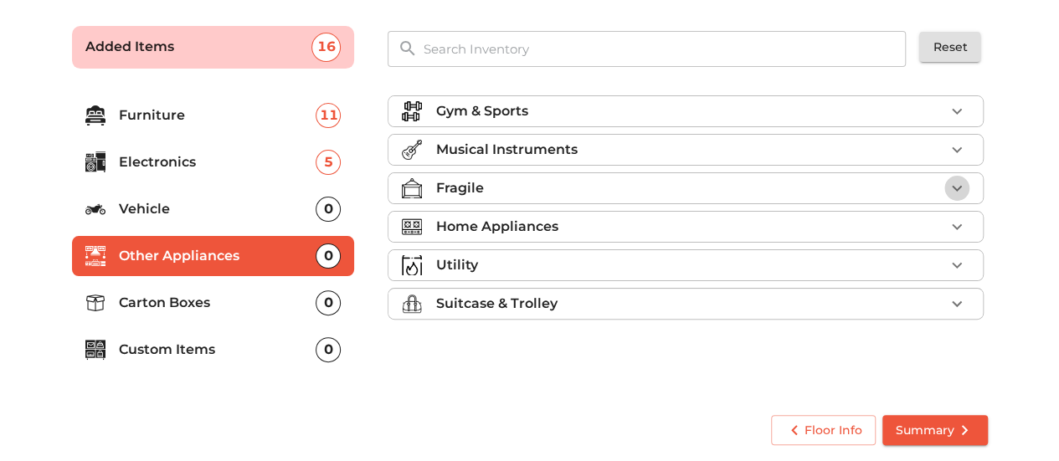
click at [956, 183] on icon "button" at bounding box center [957, 188] width 20 height 20
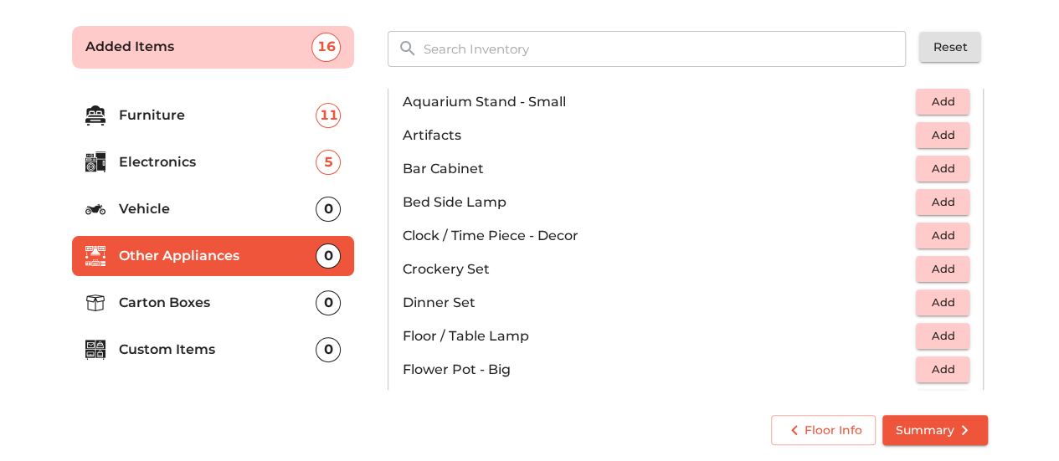
scroll to position [251, 0]
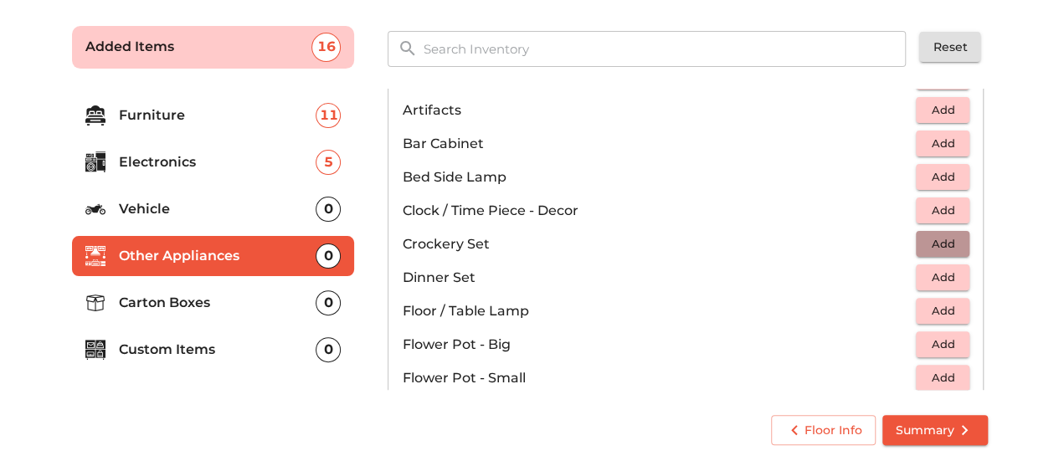
click at [934, 238] on span "Add" at bounding box center [942, 243] width 37 height 19
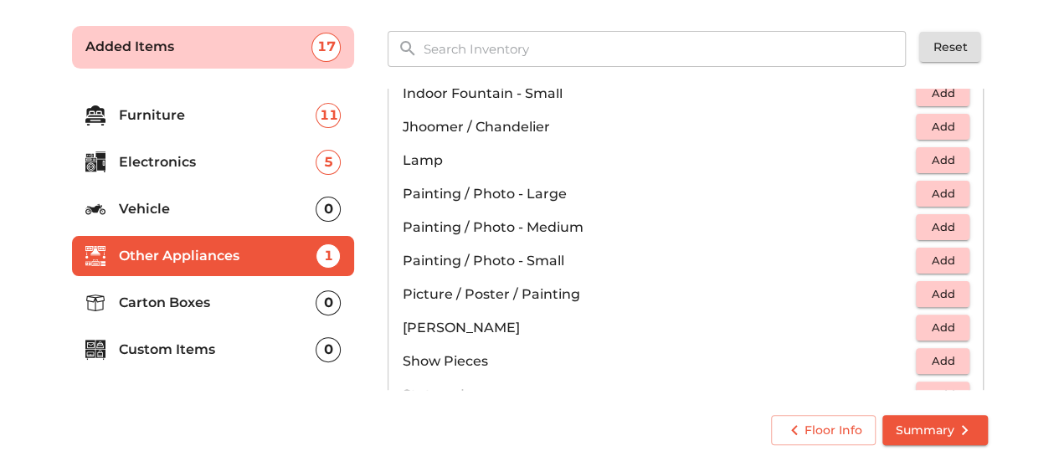
scroll to position [837, 0]
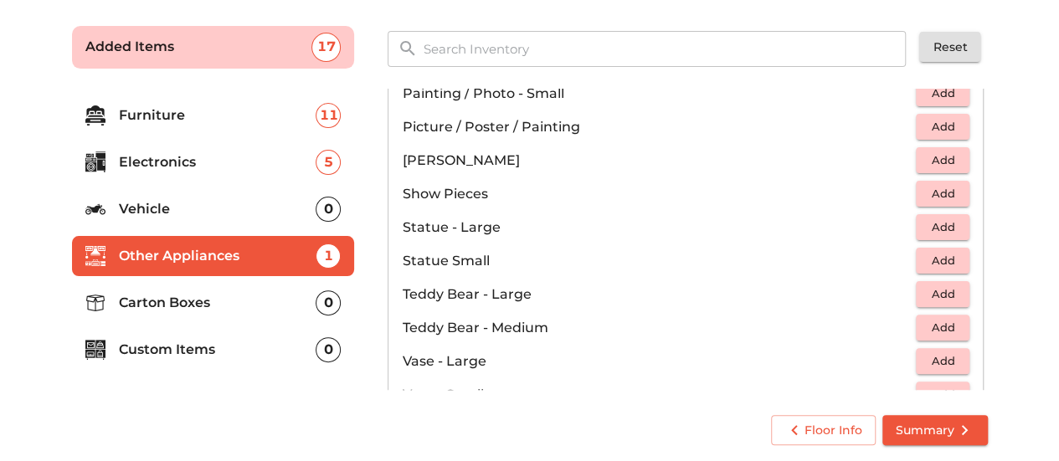
click at [226, 298] on p "Carton Boxes" at bounding box center [218, 303] width 198 height 20
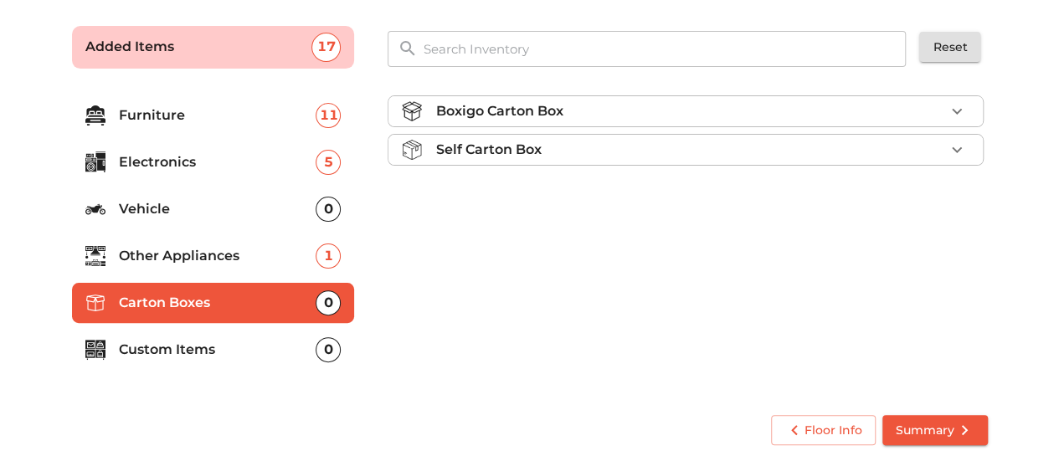
scroll to position [0, 0]
click at [960, 104] on icon "button" at bounding box center [957, 111] width 20 height 20
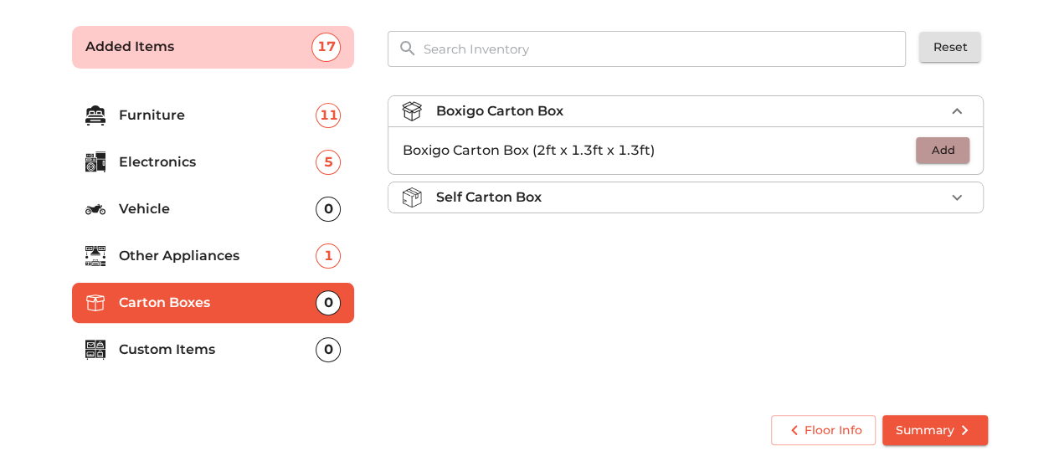
click at [948, 145] on span "Add" at bounding box center [942, 150] width 37 height 19
click at [951, 145] on icon "button" at bounding box center [957, 151] width 20 height 20
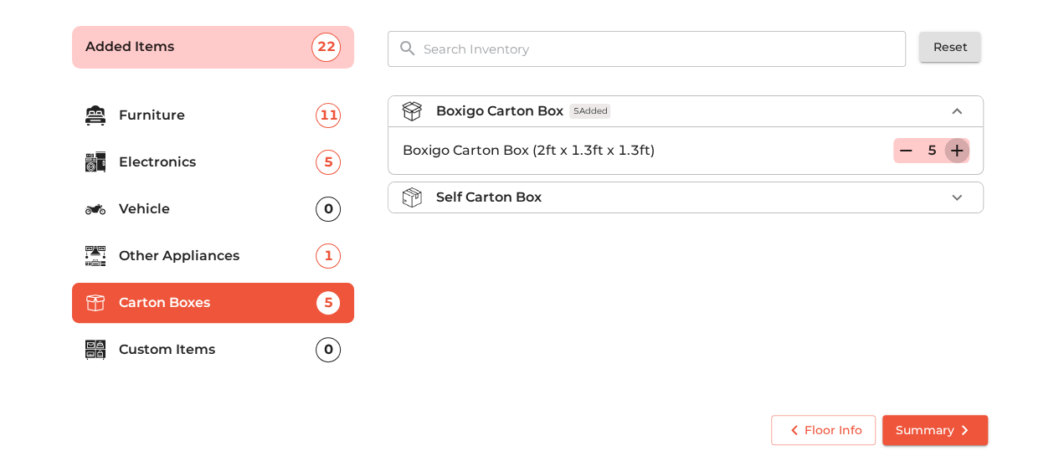
click at [951, 145] on icon "button" at bounding box center [957, 151] width 20 height 20
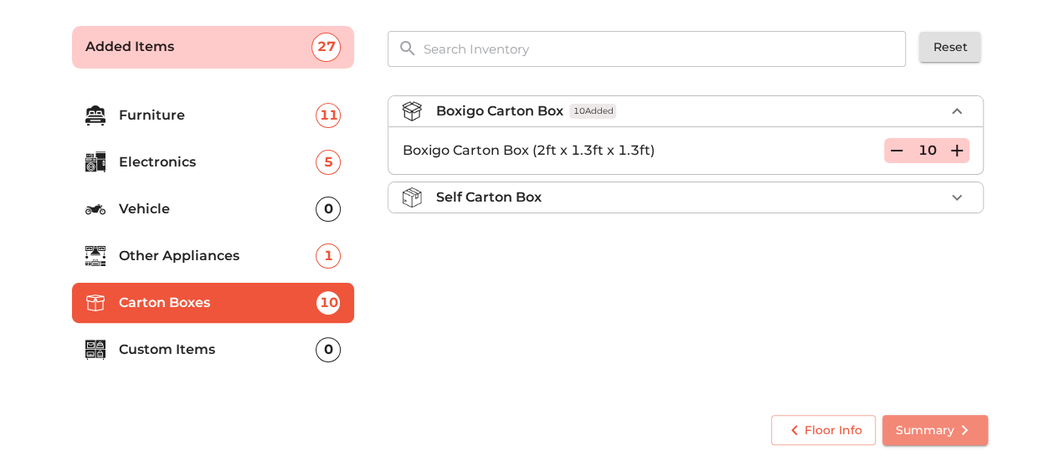
click at [903, 424] on span "Summary" at bounding box center [935, 430] width 79 height 21
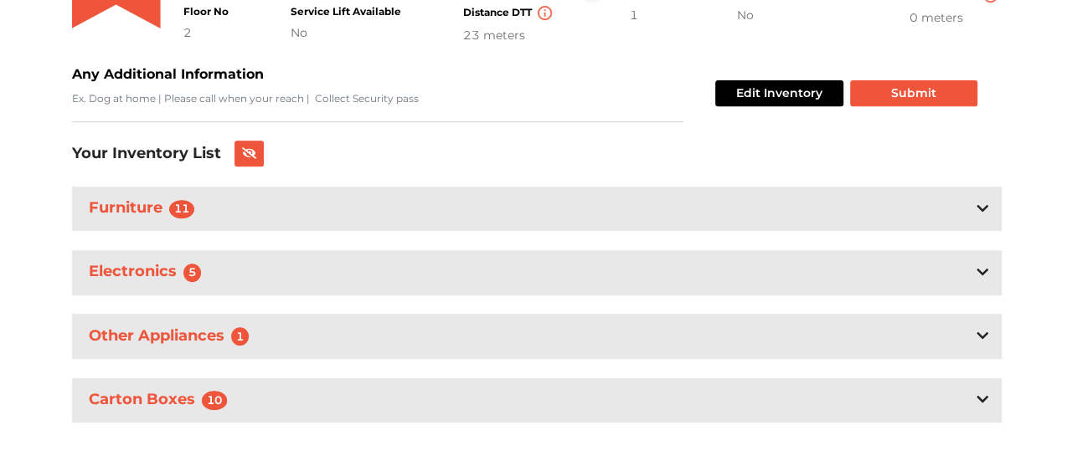
scroll to position [311, 0]
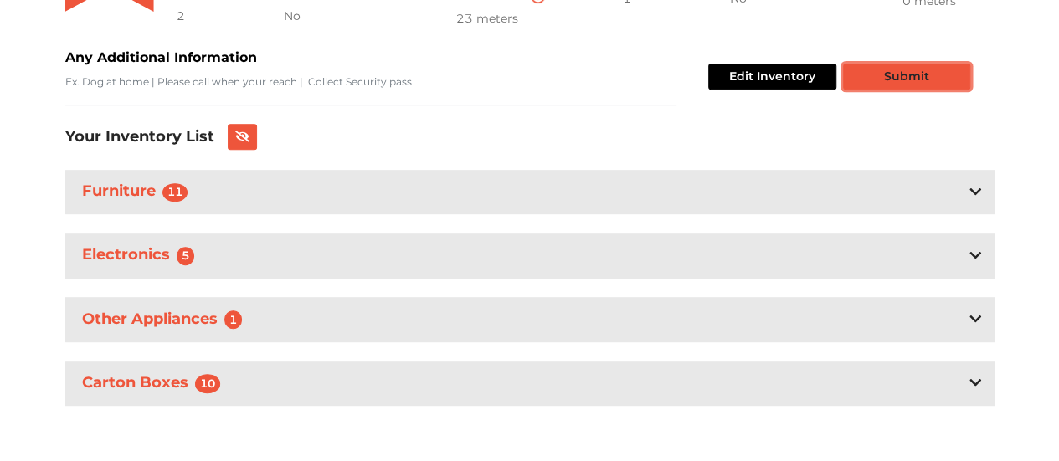
click at [912, 67] on button "Submit" at bounding box center [906, 77] width 127 height 26
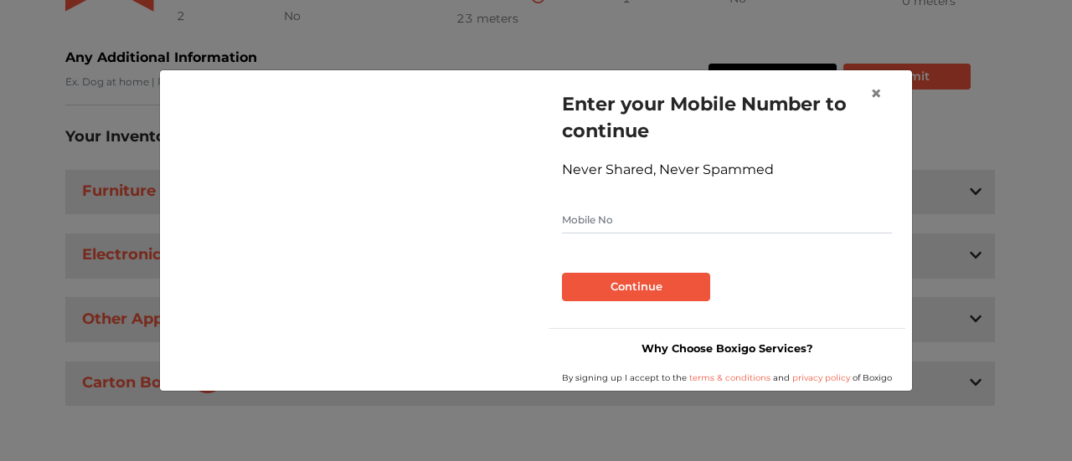
click at [796, 217] on input "text" at bounding box center [727, 220] width 330 height 27
